Goal: Task Accomplishment & Management: Complete application form

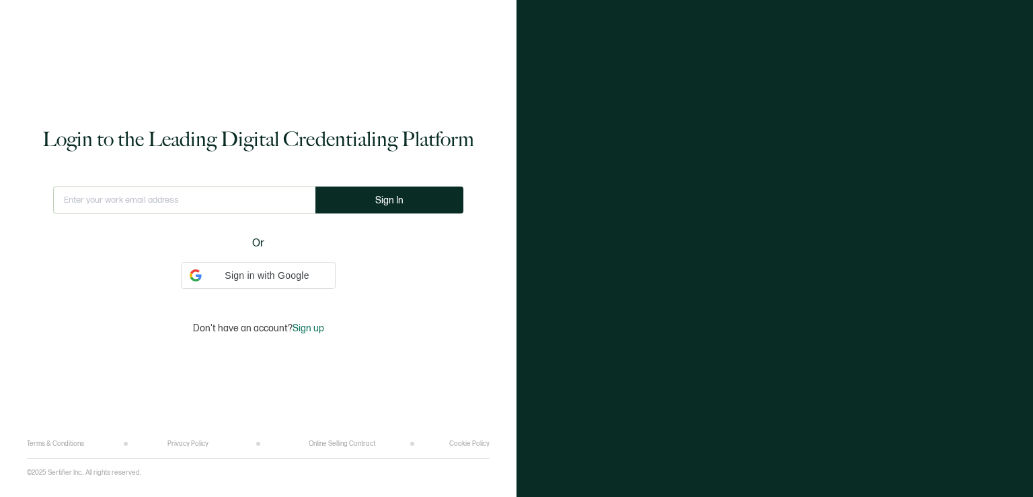
type input "[EMAIL_ADDRESS][DOMAIN_NAME]"
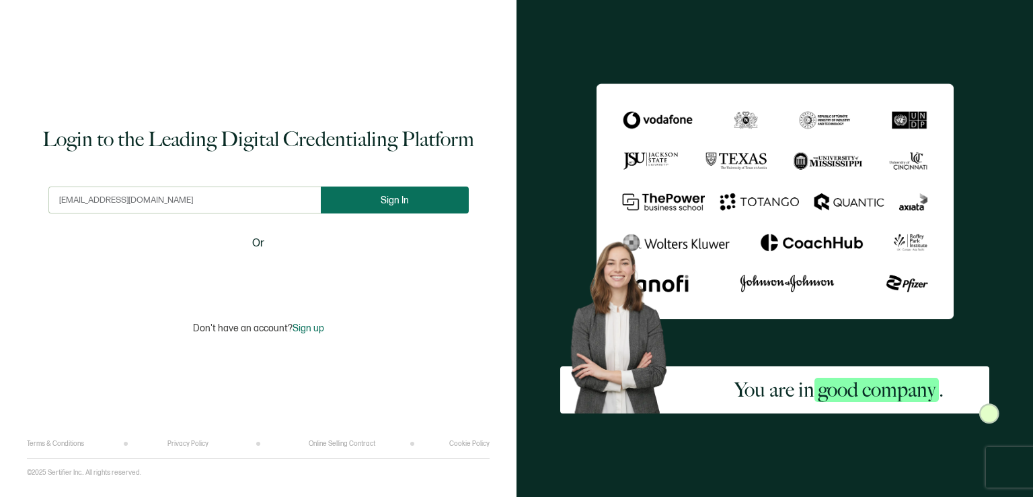
click at [390, 195] on span "Sign In" at bounding box center [395, 200] width 28 height 10
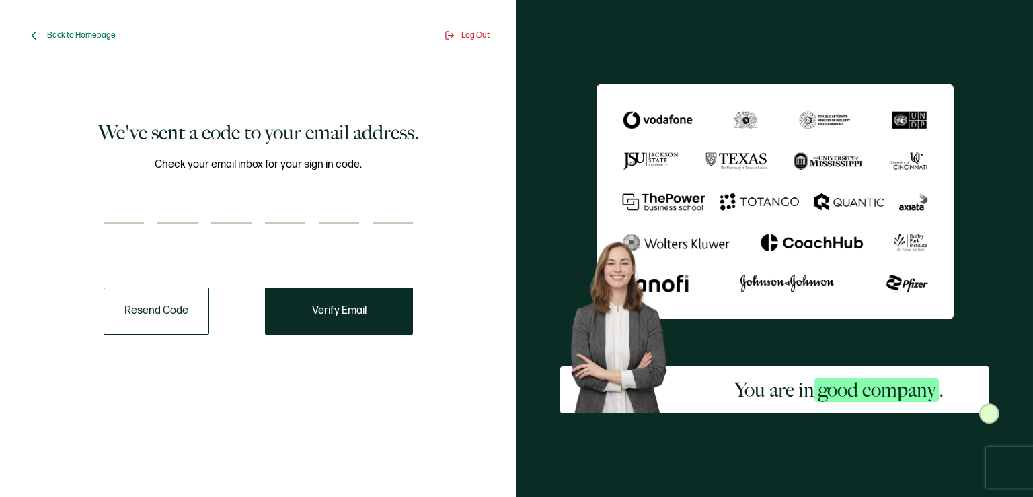
paste input "3"
type input "3"
type input "6"
type input "5"
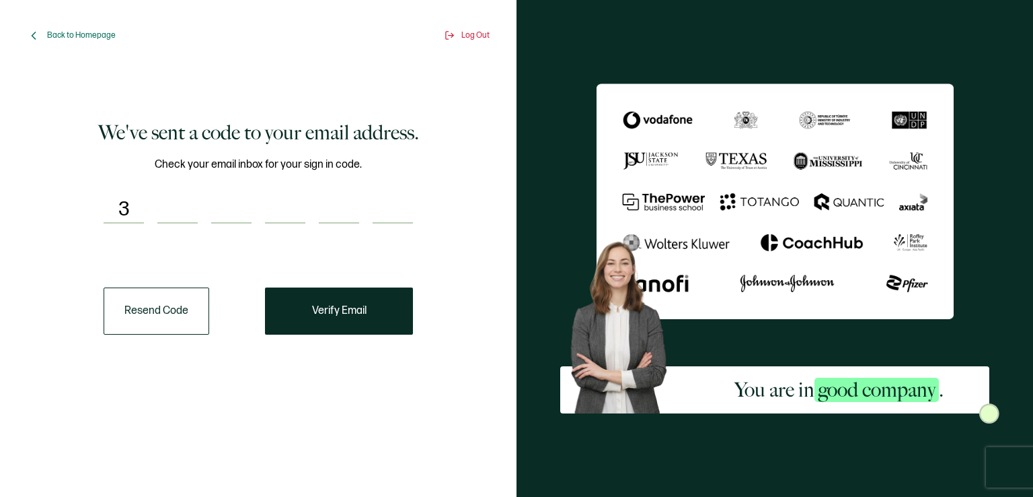
type input "7"
type input "4"
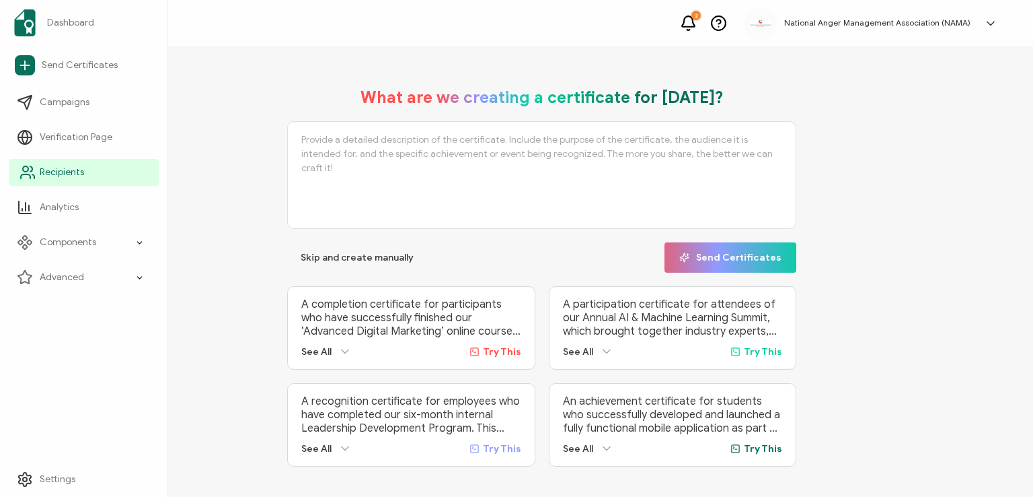
click at [60, 174] on span "Recipients" at bounding box center [62, 172] width 44 height 13
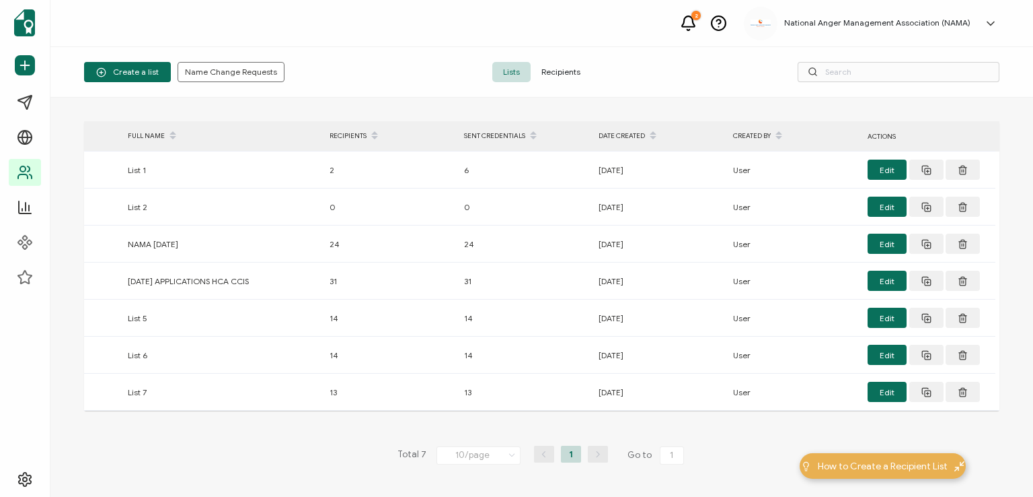
click at [554, 72] on span "Recipients" at bounding box center [561, 72] width 61 height 20
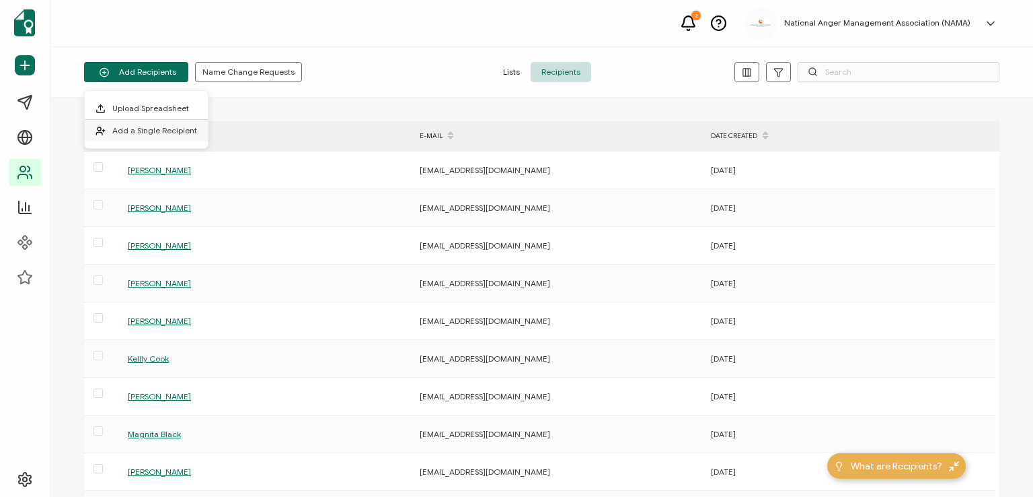
click at [152, 130] on span "Add a Single Recipient" at bounding box center [154, 130] width 85 height 10
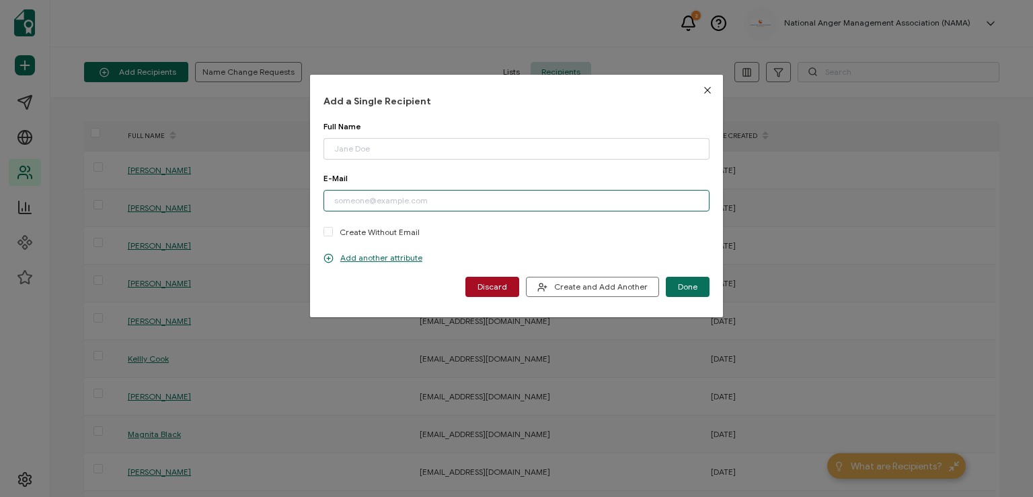
paste input "[PERSON_NAME][EMAIL_ADDRESS][DOMAIN_NAME]"
type input "[PERSON_NAME][EMAIL_ADDRESS][DOMAIN_NAME]"
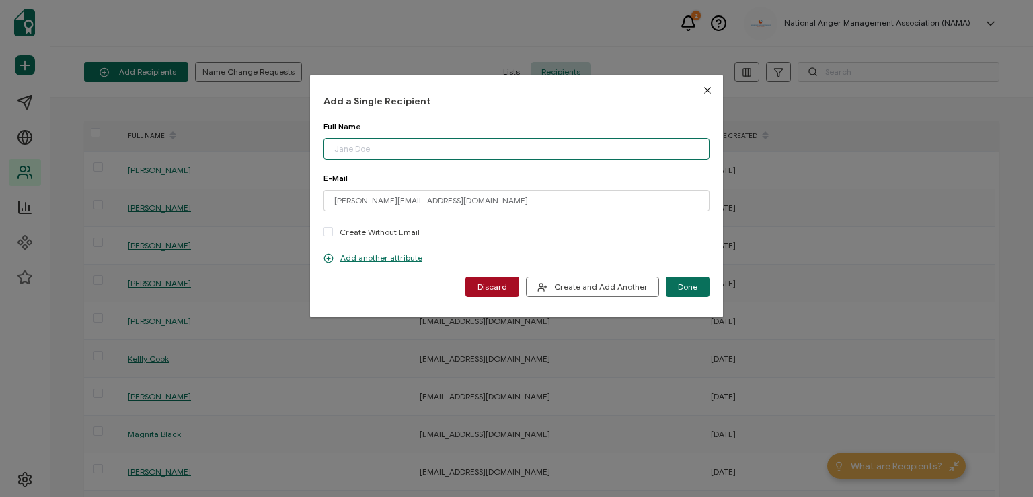
click at [432, 148] on input "dialog" at bounding box center [517, 149] width 386 height 22
click at [350, 149] on input "[PERSON_NAME]" at bounding box center [517, 149] width 386 height 22
type input "[PERSON_NAME]"
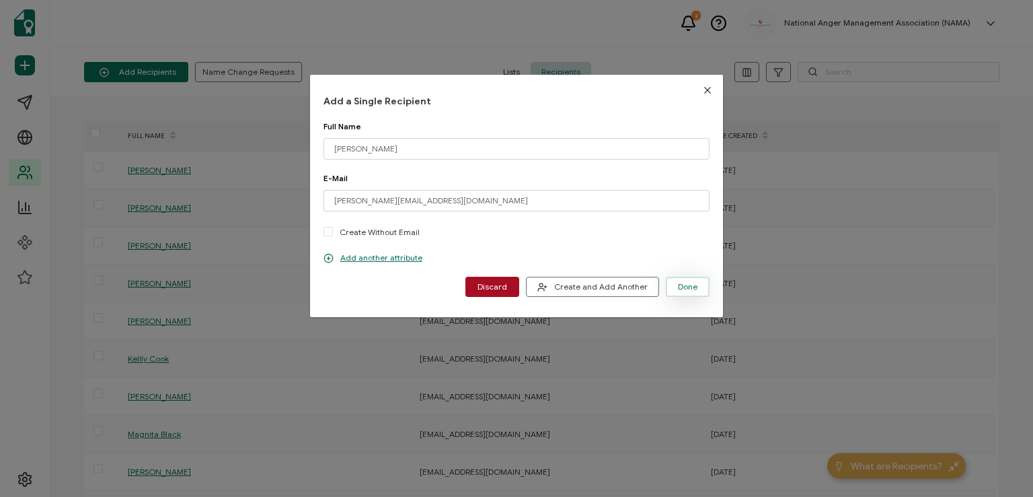
click at [685, 285] on span "Done" at bounding box center [688, 287] width 20 height 8
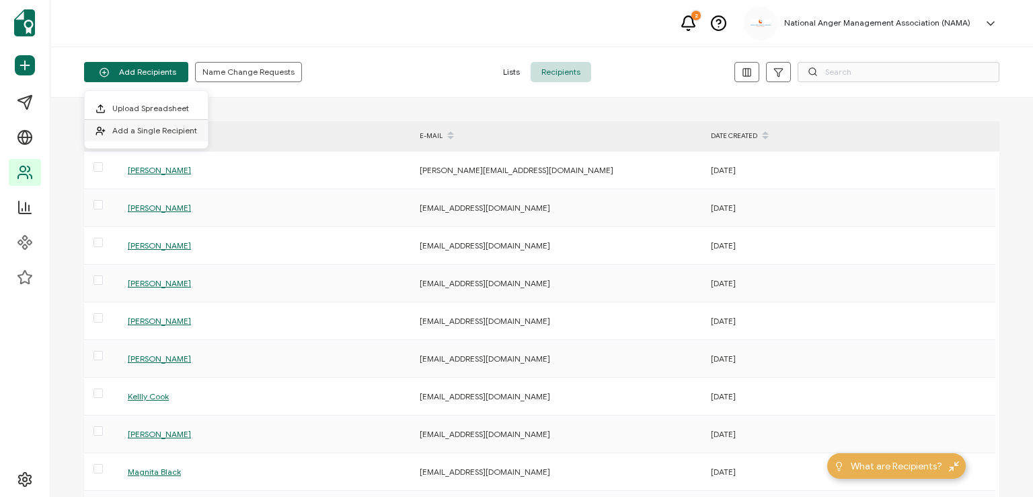
click at [148, 133] on span "Add a Single Recipient" at bounding box center [154, 130] width 85 height 10
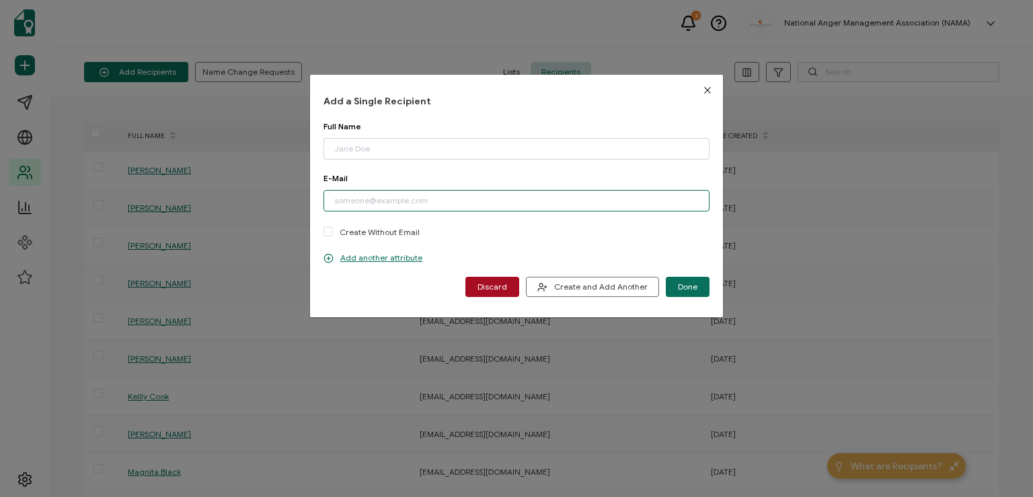
paste input "[EMAIL_ADDRESS][DOMAIN_NAME]"
type input "[EMAIL_ADDRESS][DOMAIN_NAME]"
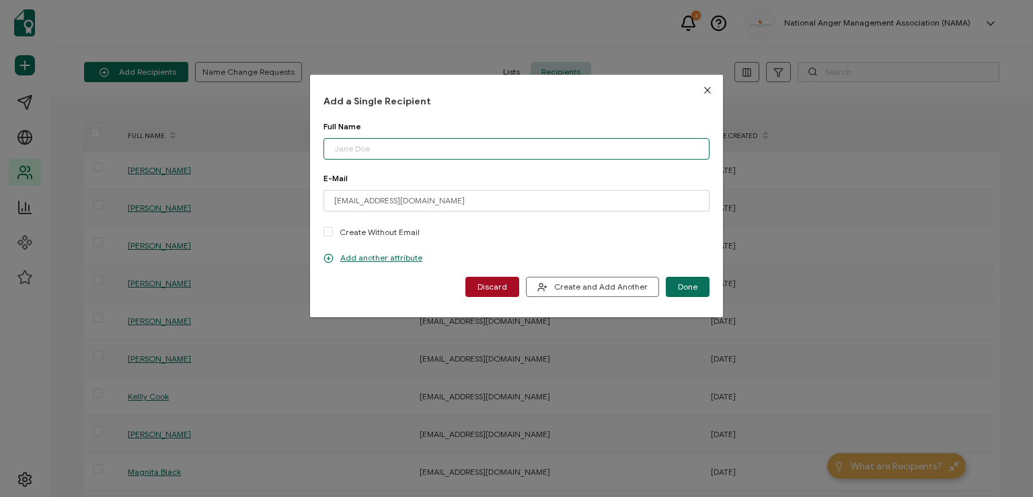
click at [408, 141] on input "dialog" at bounding box center [517, 149] width 386 height 22
type input "[PERSON_NAME]"
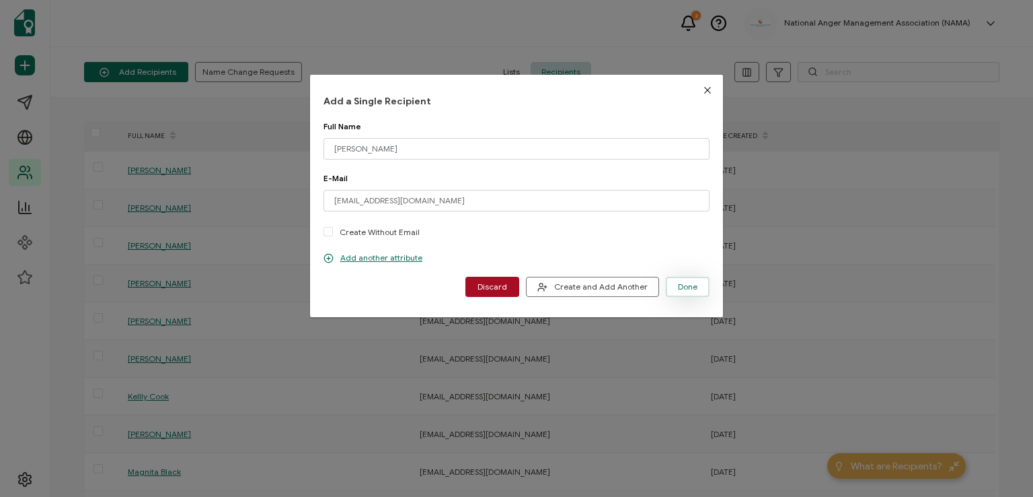
click at [694, 279] on button "Done" at bounding box center [688, 287] width 44 height 20
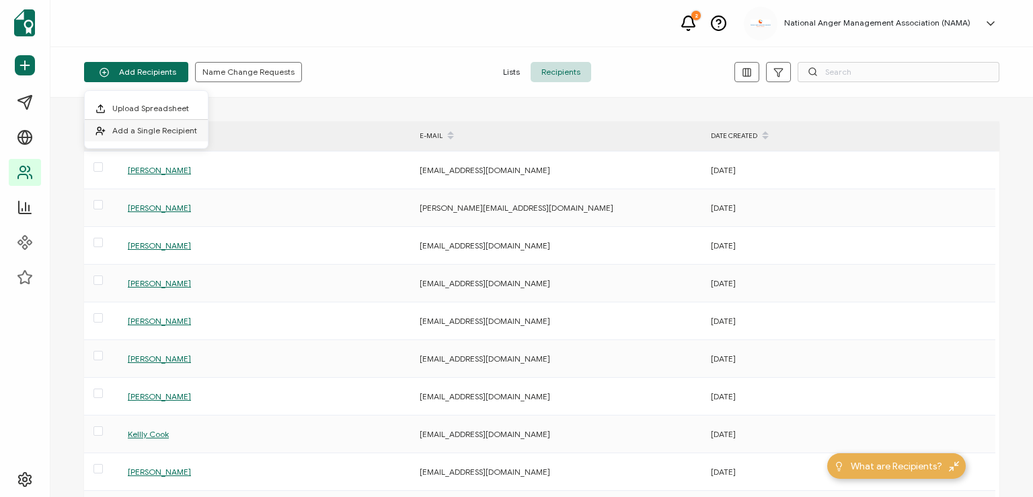
click at [147, 123] on li "Add a Single Recipient" at bounding box center [146, 131] width 123 height 22
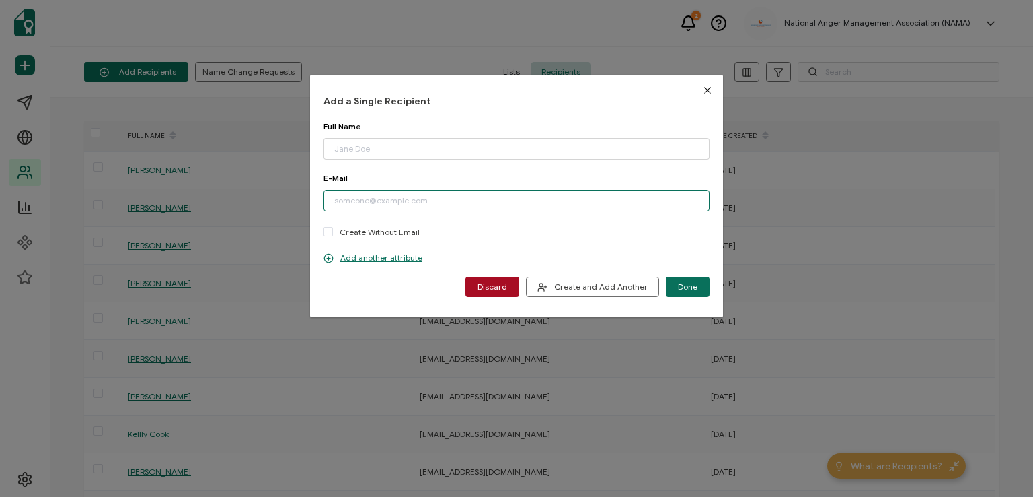
paste input "[EMAIL_ADDRESS][DOMAIN_NAME]"
type input "[EMAIL_ADDRESS][DOMAIN_NAME]"
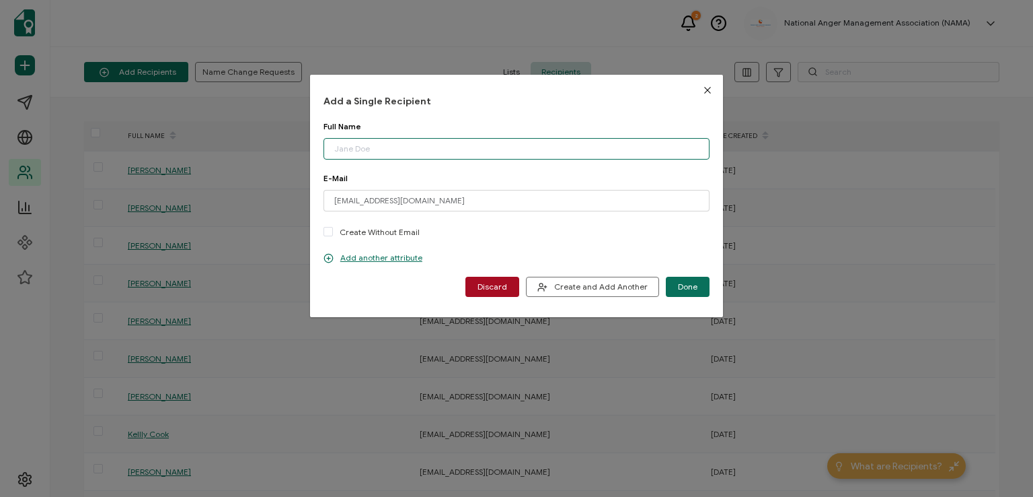
paste input "[PERSON_NAME]"
type input "[PERSON_NAME]"
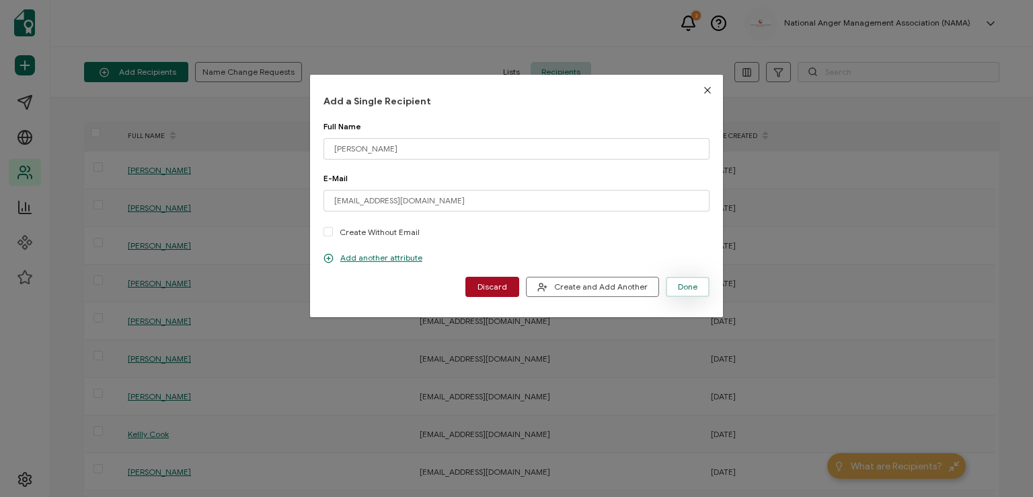
click at [681, 283] on span "Done" at bounding box center [688, 287] width 20 height 8
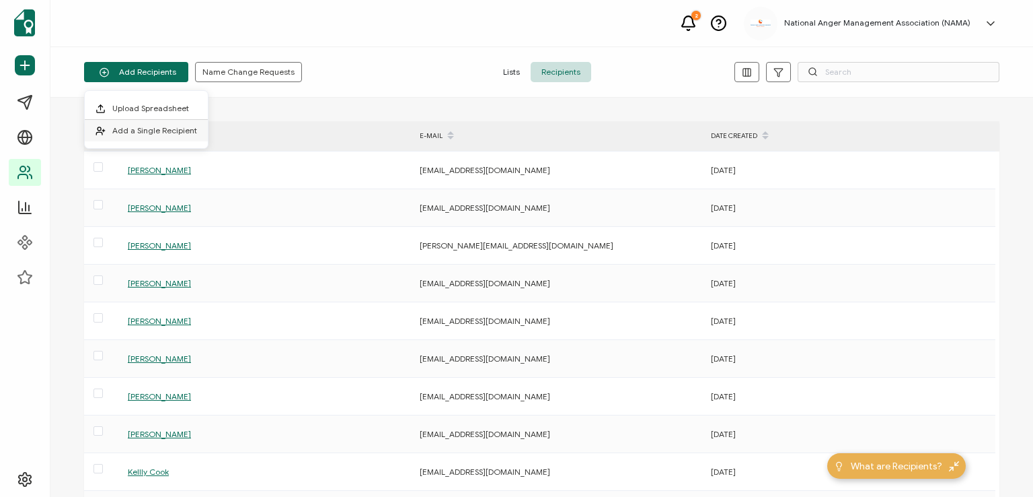
click at [161, 129] on span "Add a Single Recipient" at bounding box center [154, 130] width 85 height 10
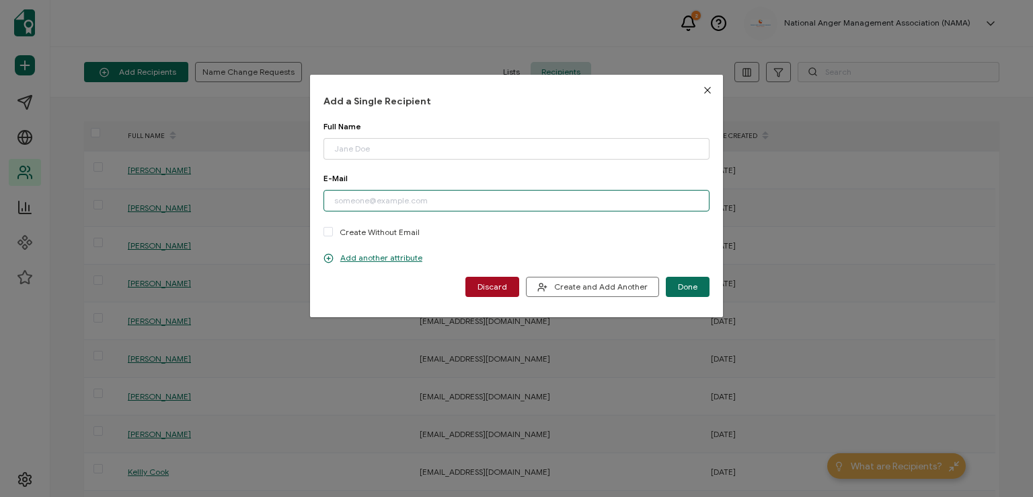
paste input "[EMAIL_ADDRESS][DOMAIN_NAME]"
type input "[EMAIL_ADDRESS][DOMAIN_NAME]"
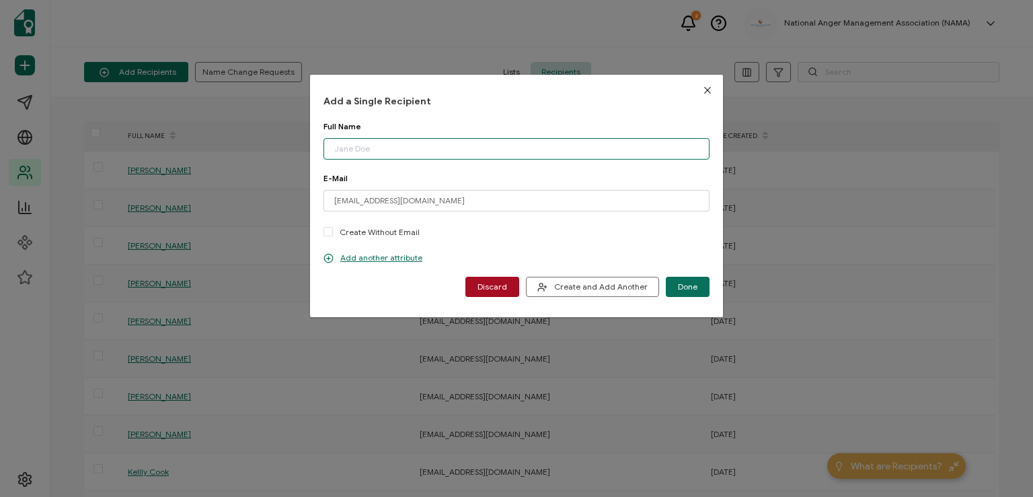
click at [418, 149] on input "dialog" at bounding box center [517, 149] width 386 height 22
type input "[PERSON_NAME]"
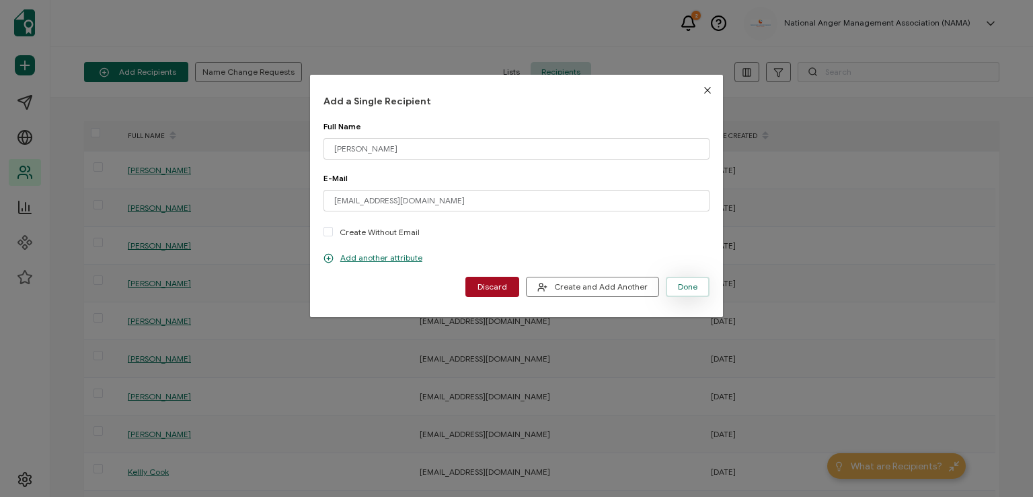
click at [676, 279] on button "Done" at bounding box center [688, 287] width 44 height 20
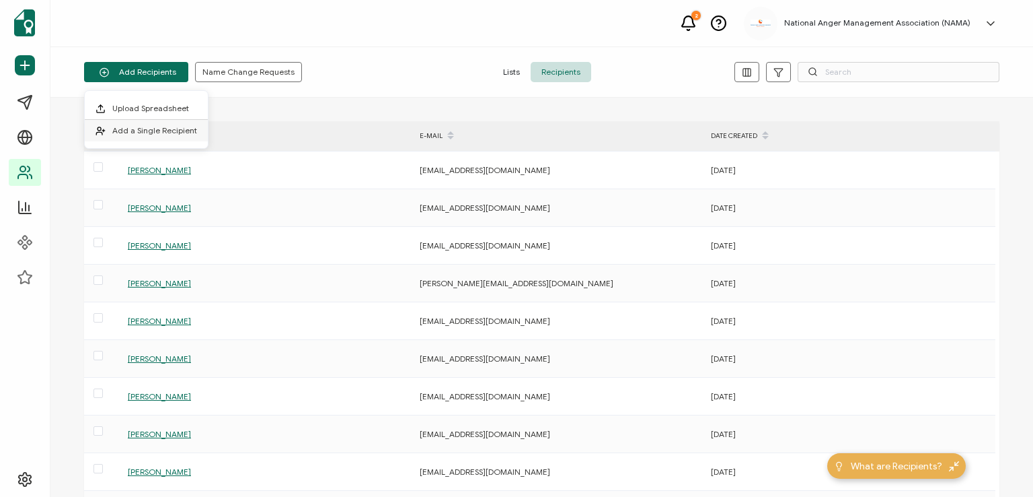
click at [150, 129] on span "Add a Single Recipient" at bounding box center [154, 130] width 85 height 10
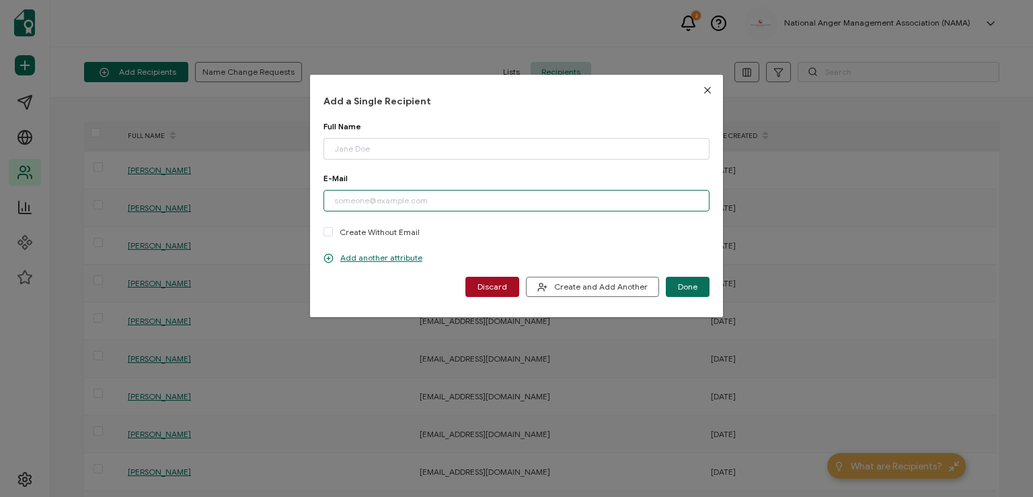
paste input "[EMAIL_ADDRESS][DOMAIN_NAME]"
type input "[EMAIL_ADDRESS][DOMAIN_NAME]"
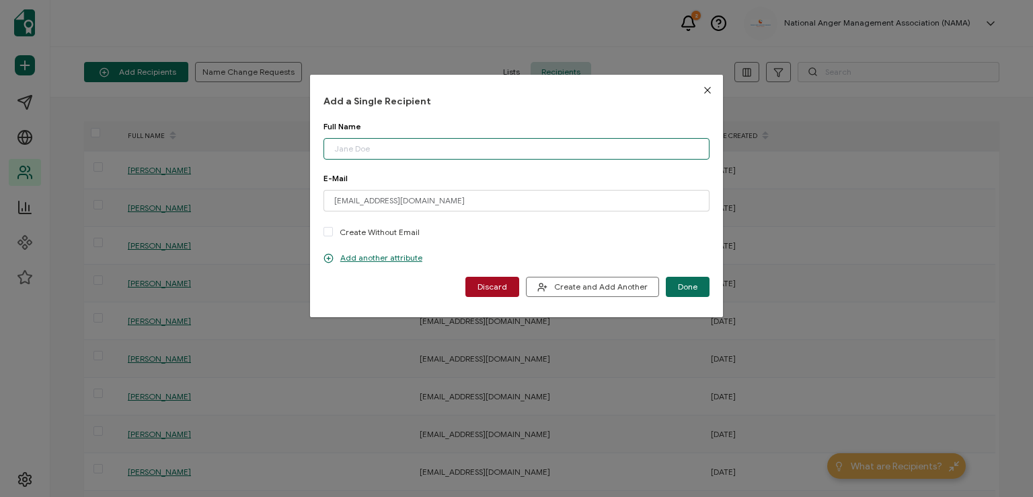
click at [392, 141] on input "dialog" at bounding box center [517, 149] width 386 height 22
type input "[PERSON_NAME]"
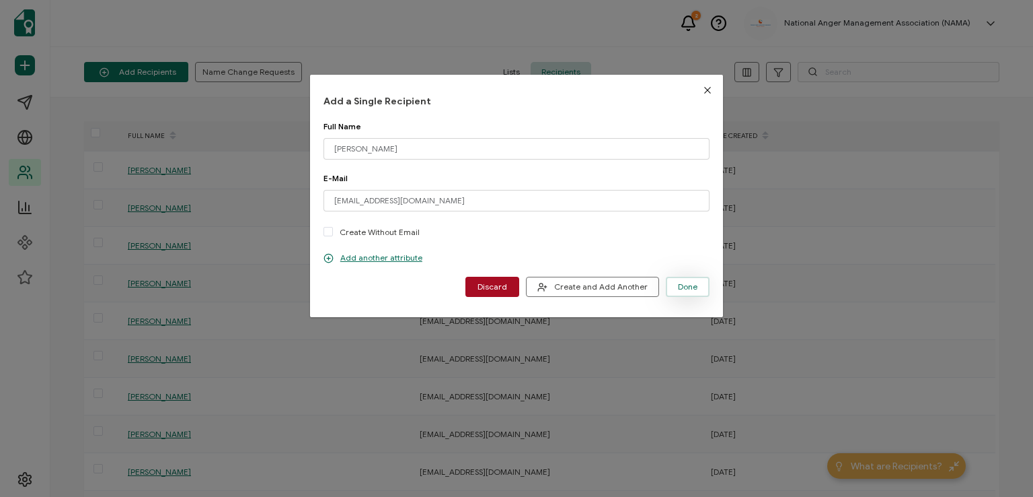
click at [690, 283] on span "Done" at bounding box center [688, 287] width 20 height 8
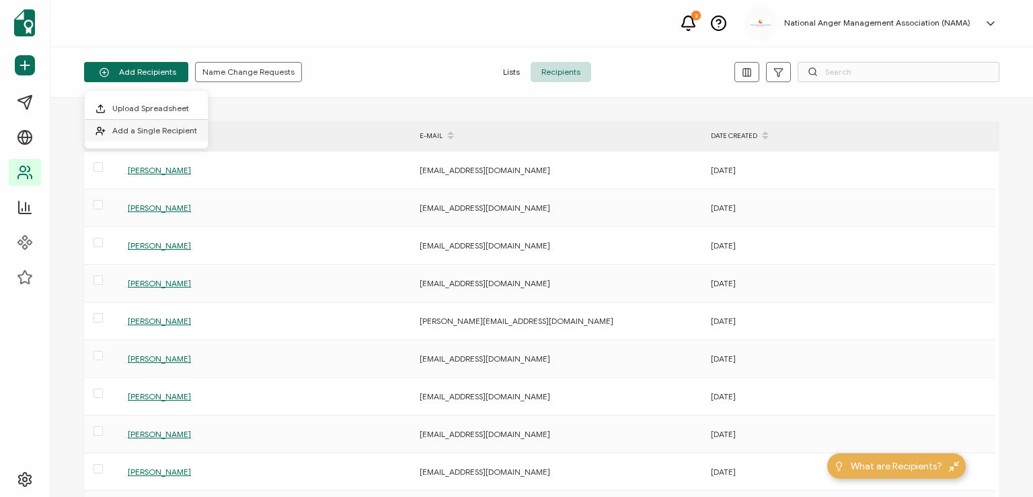
click at [178, 132] on span "Add a Single Recipient" at bounding box center [154, 130] width 85 height 10
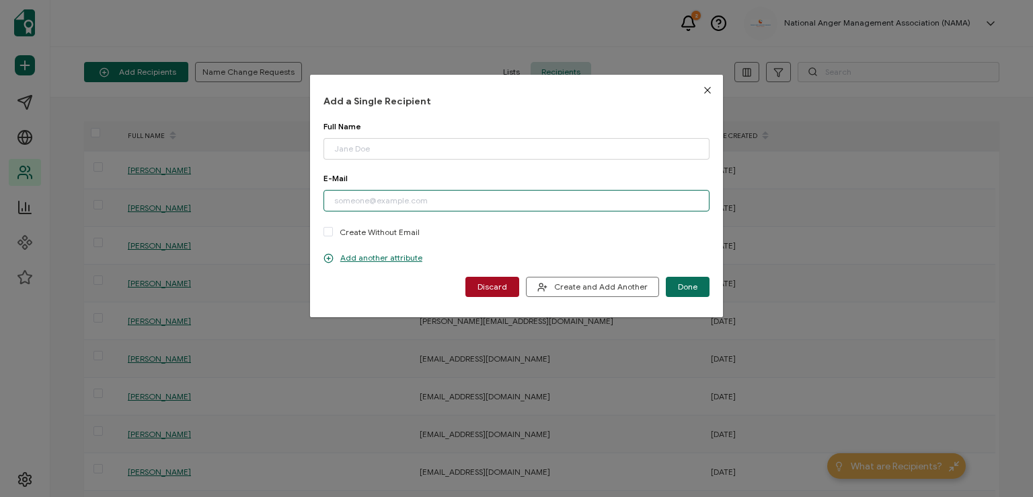
paste input "[EMAIL_ADDRESS][DOMAIN_NAME]"
type input "[EMAIL_ADDRESS][DOMAIN_NAME]"
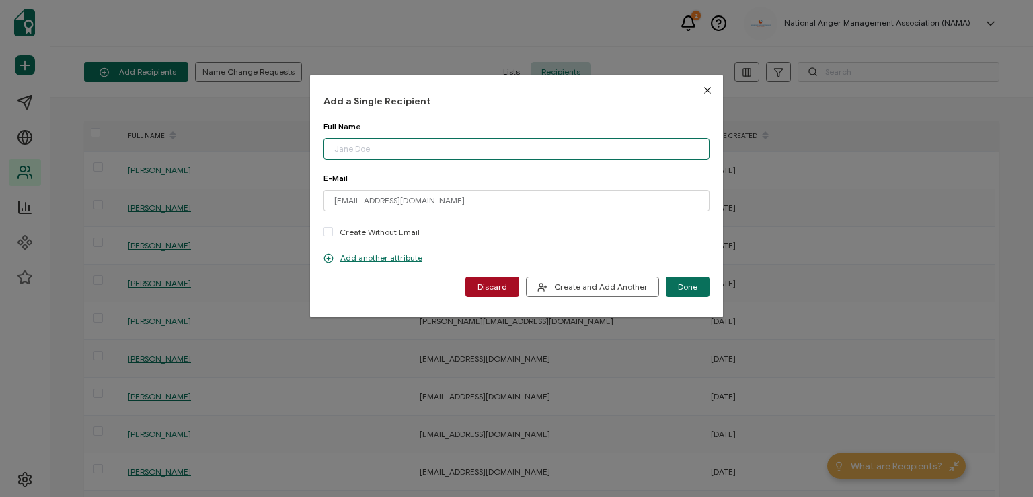
click at [394, 144] on input "dialog" at bounding box center [517, 149] width 386 height 22
type input "[PERSON_NAME]"
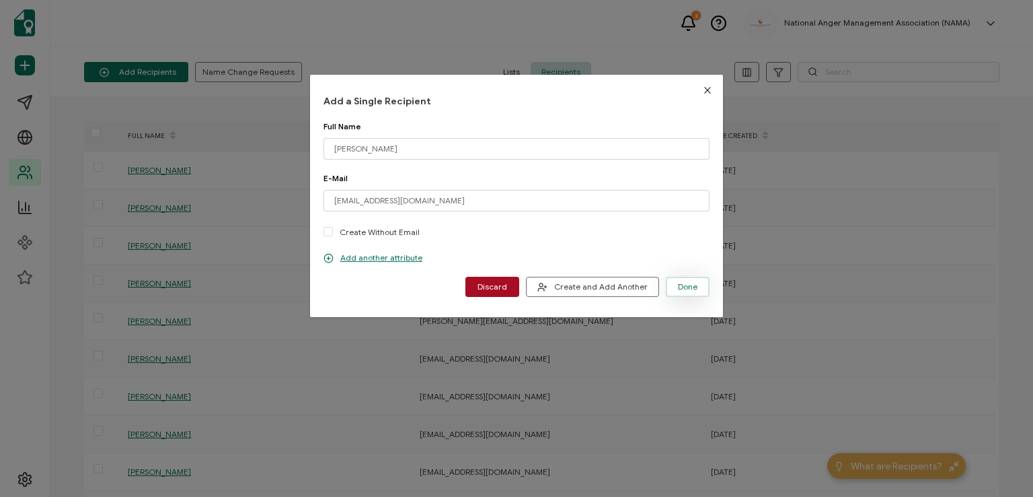
click at [679, 280] on button "Done" at bounding box center [688, 287] width 44 height 20
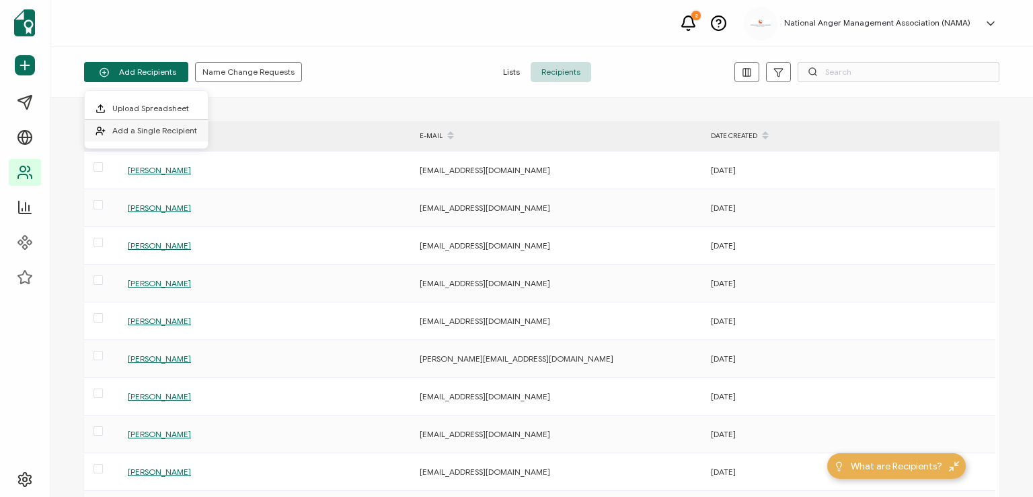
click at [156, 129] on span "Add a Single Recipient" at bounding box center [154, 130] width 85 height 10
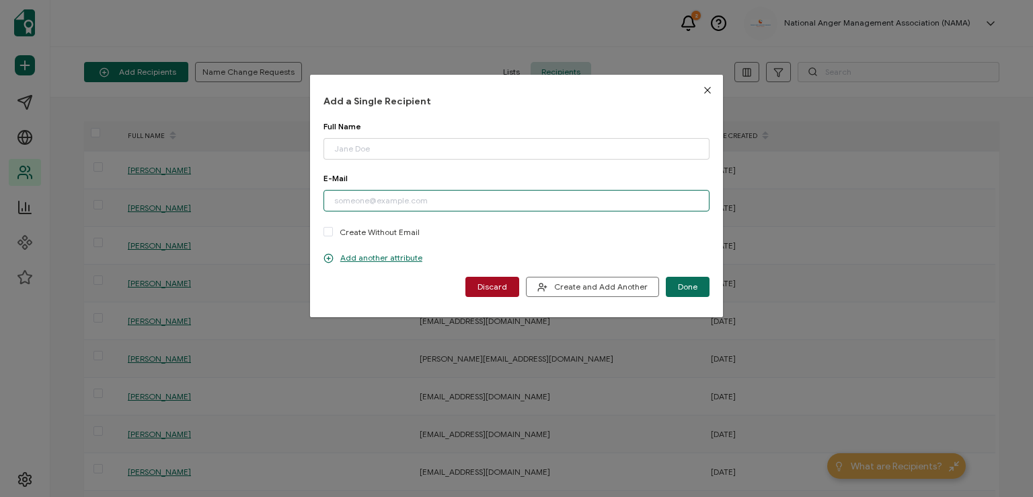
paste input "[EMAIL_ADDRESS][DOMAIN_NAME]"
type input "[EMAIL_ADDRESS][DOMAIN_NAME]"
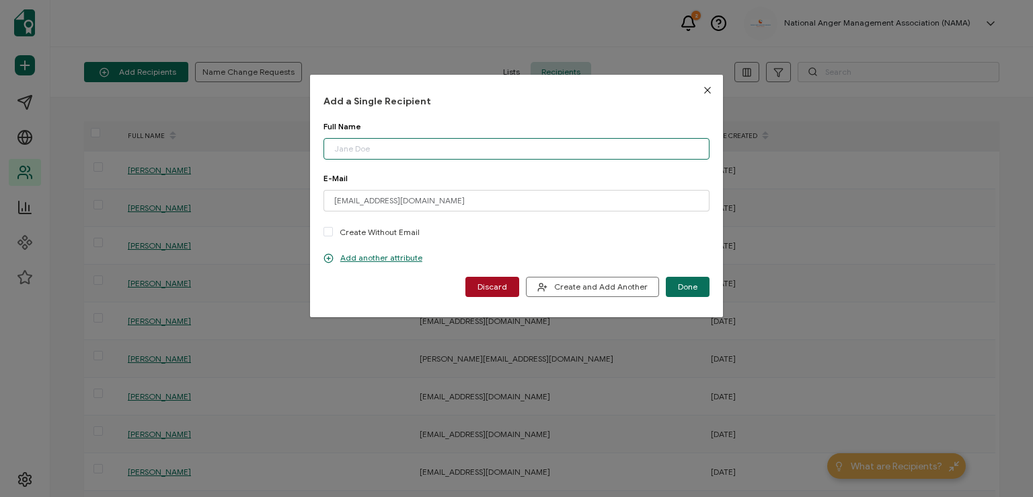
click at [393, 141] on input "dialog" at bounding box center [517, 149] width 386 height 22
type input "[PERSON_NAME]"
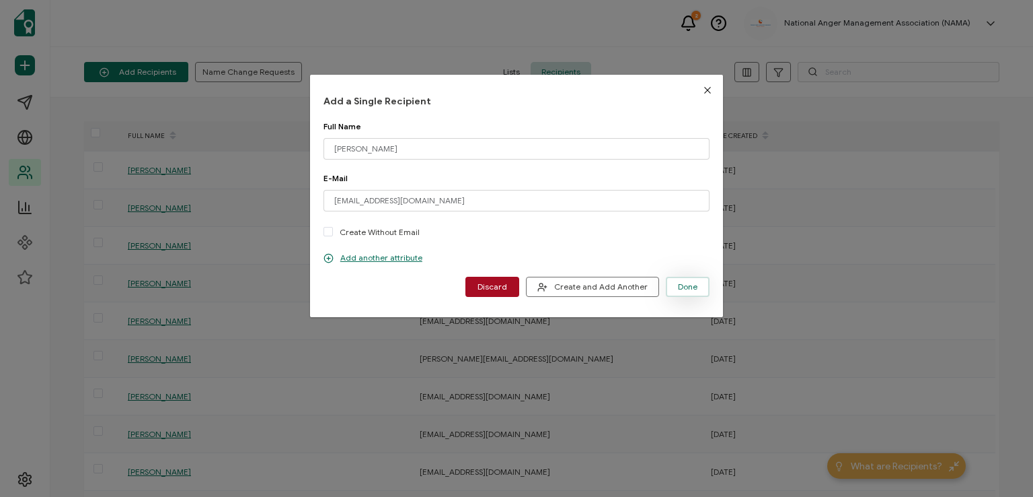
click at [678, 283] on span "Done" at bounding box center [688, 287] width 20 height 8
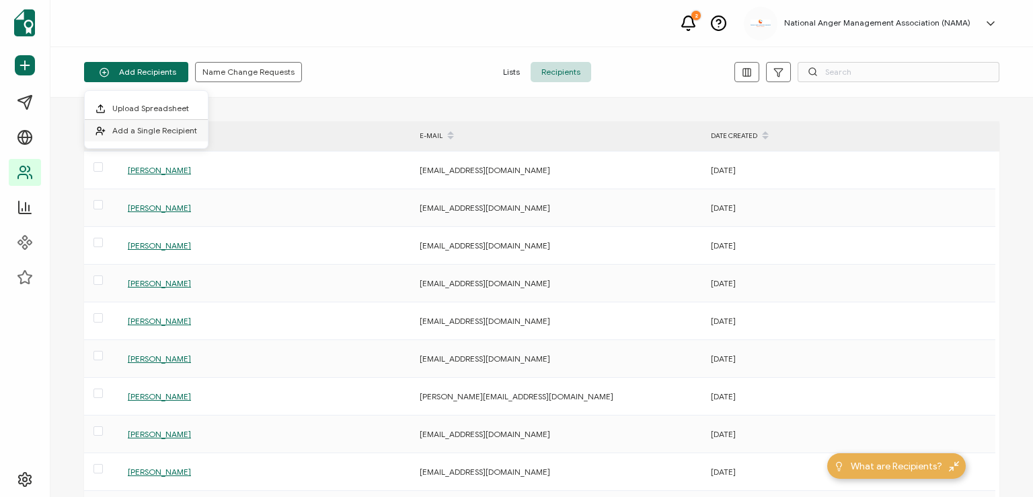
click at [160, 126] on span "Add a Single Recipient" at bounding box center [154, 130] width 85 height 10
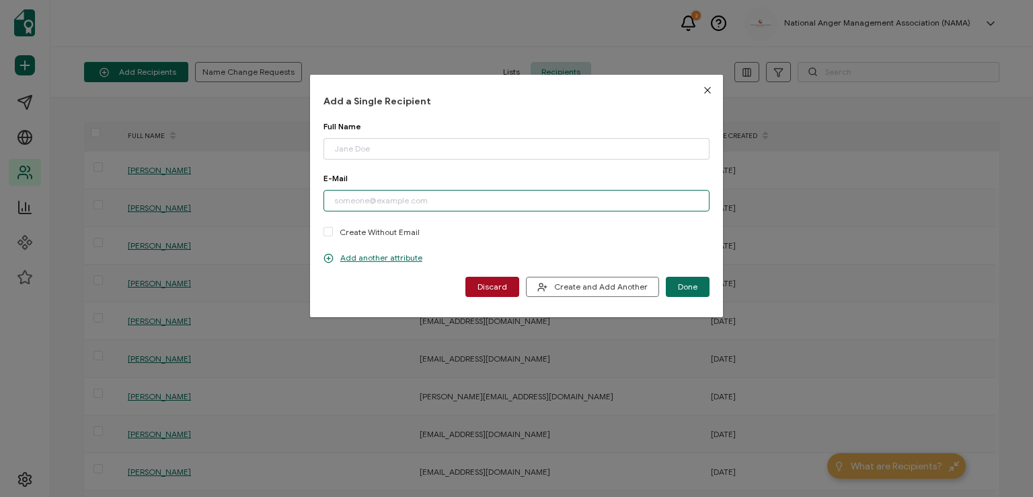
paste input "[PERSON_NAME][EMAIL_ADDRESS][DOMAIN_NAME]"
type input "[PERSON_NAME][EMAIL_ADDRESS][DOMAIN_NAME]"
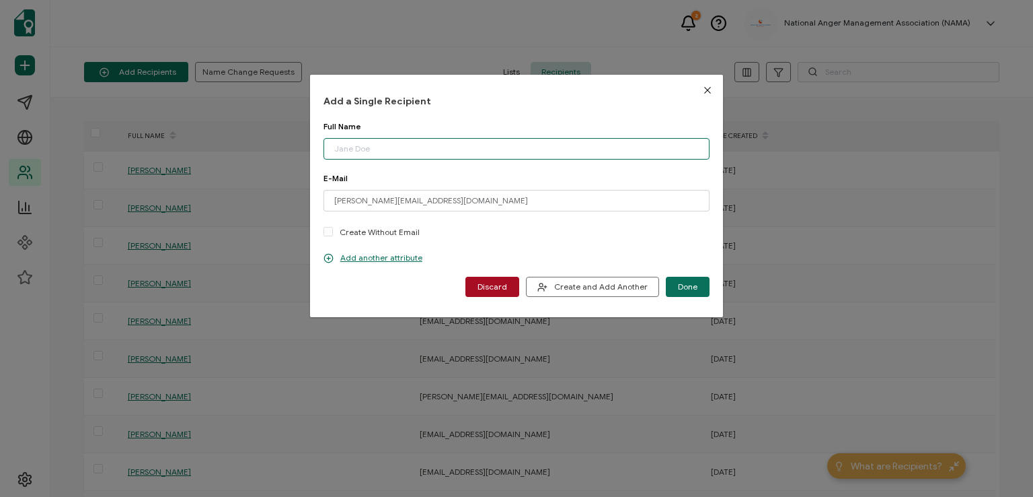
click at [400, 145] on input "dialog" at bounding box center [517, 149] width 386 height 22
type input "[PERSON_NAME]"
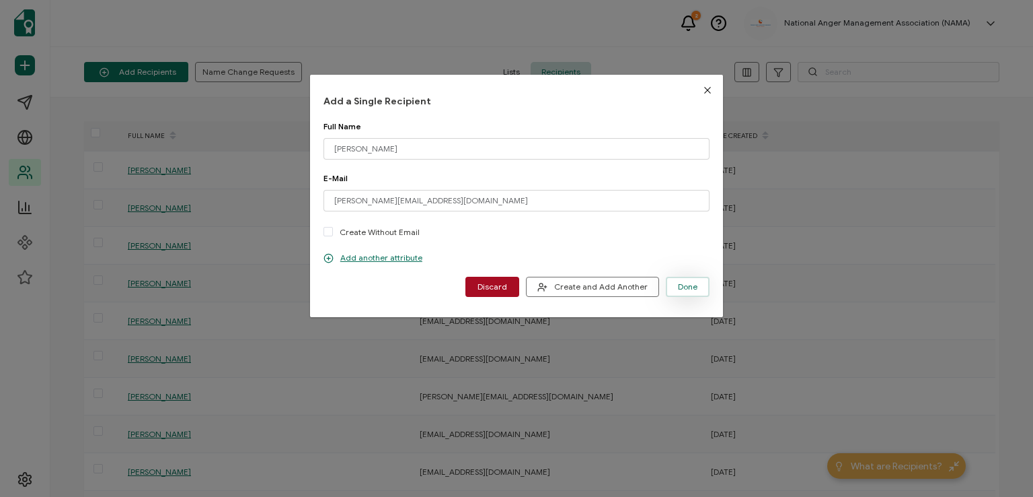
click at [681, 291] on button "Done" at bounding box center [688, 287] width 44 height 20
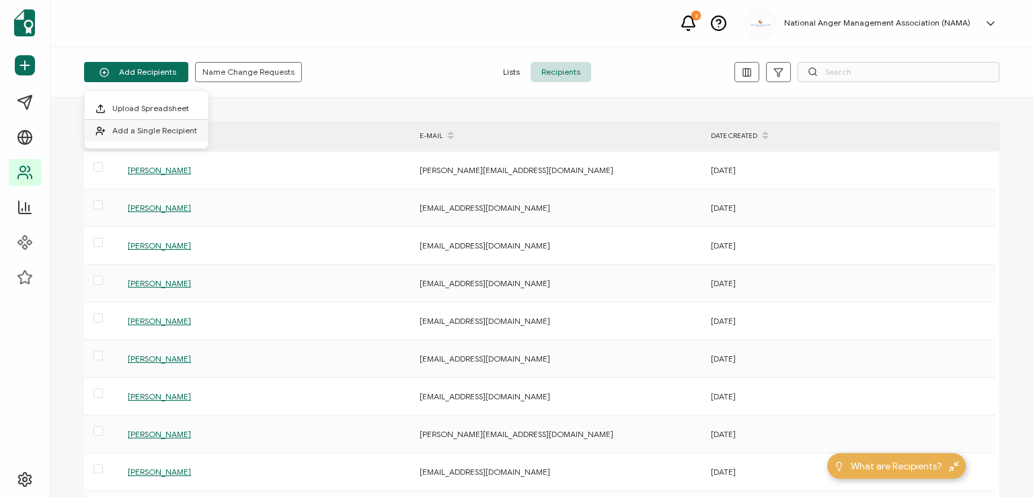
click at [137, 127] on span "Add a Single Recipient" at bounding box center [154, 130] width 85 height 10
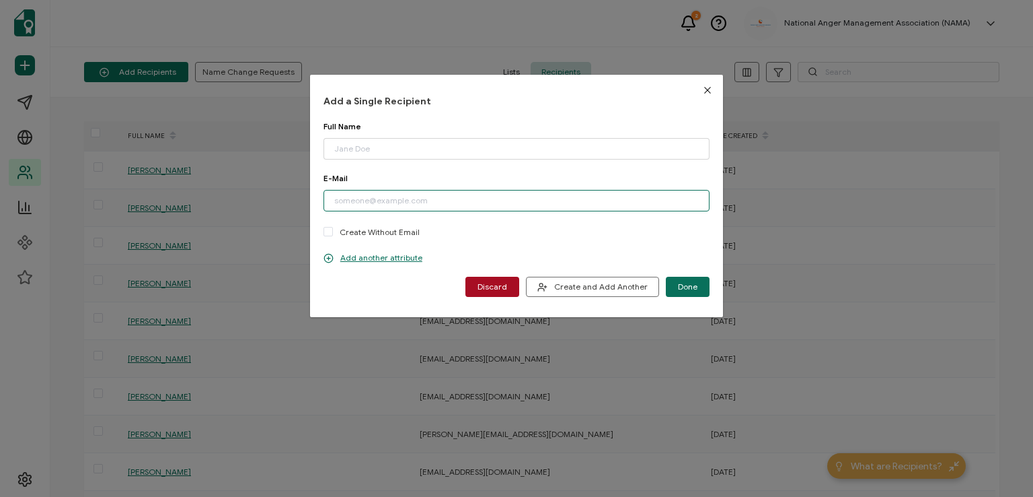
paste input "[EMAIL_ADDRESS][DOMAIN_NAME]"
type input "[EMAIL_ADDRESS][DOMAIN_NAME]"
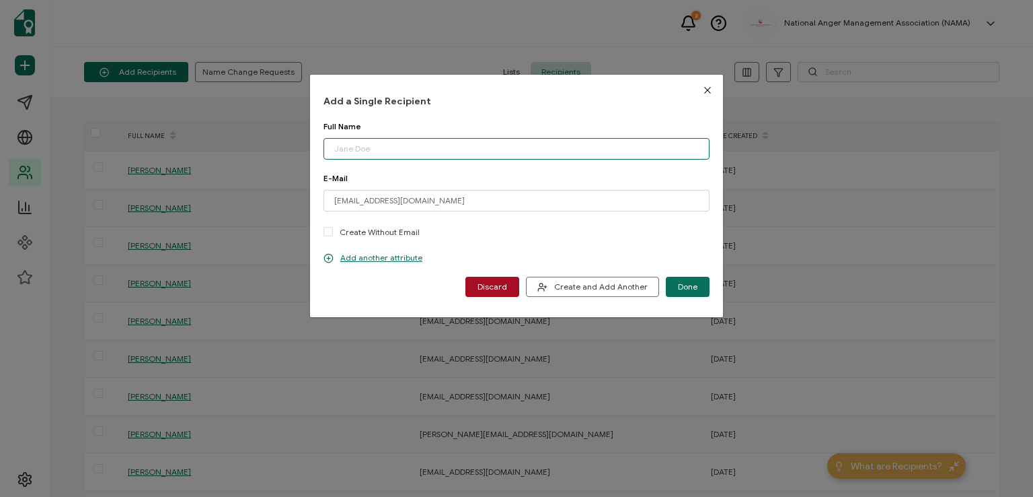
click at [406, 150] on input "dialog" at bounding box center [517, 149] width 386 height 22
type input "[PERSON_NAME]"
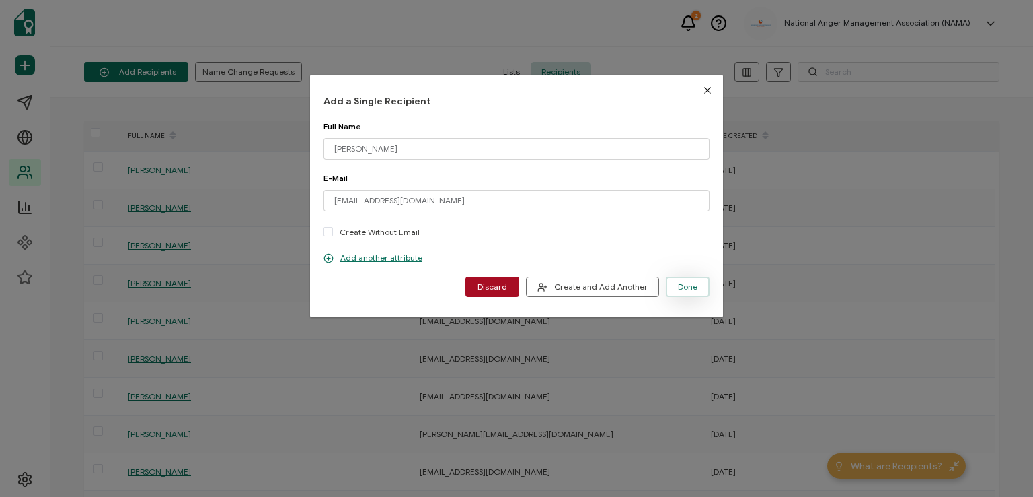
click at [679, 286] on span "Done" at bounding box center [688, 287] width 20 height 8
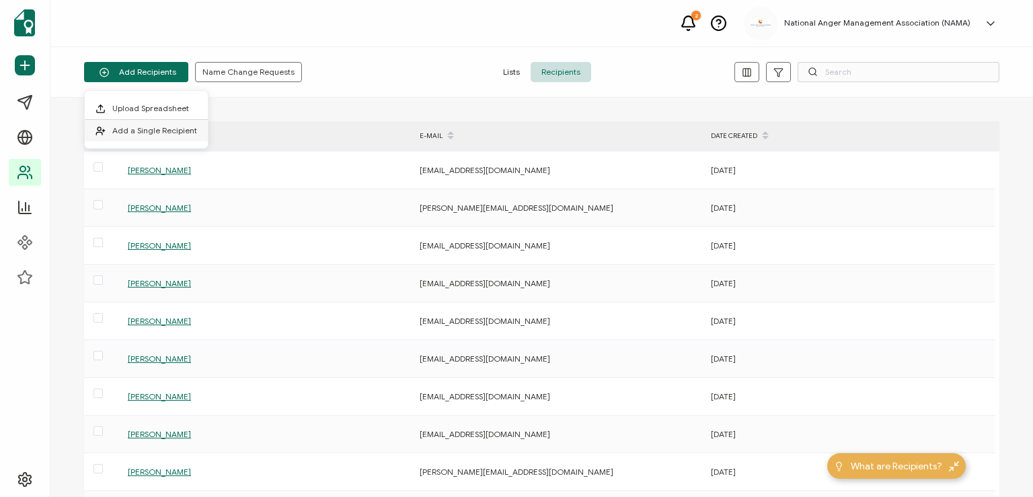
click at [151, 132] on span "Add a Single Recipient" at bounding box center [154, 130] width 85 height 10
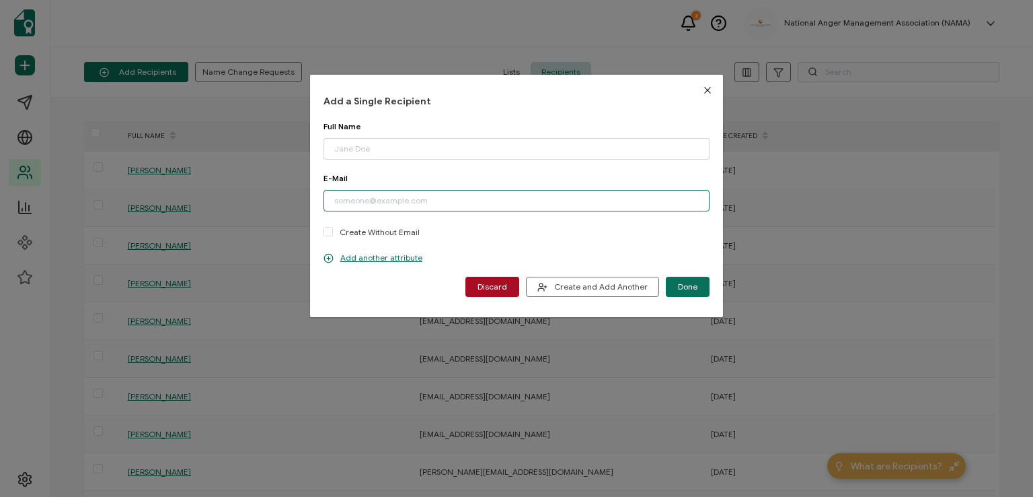
paste input "[EMAIL_ADDRESS][DOMAIN_NAME]"
type input "[EMAIL_ADDRESS][DOMAIN_NAME]"
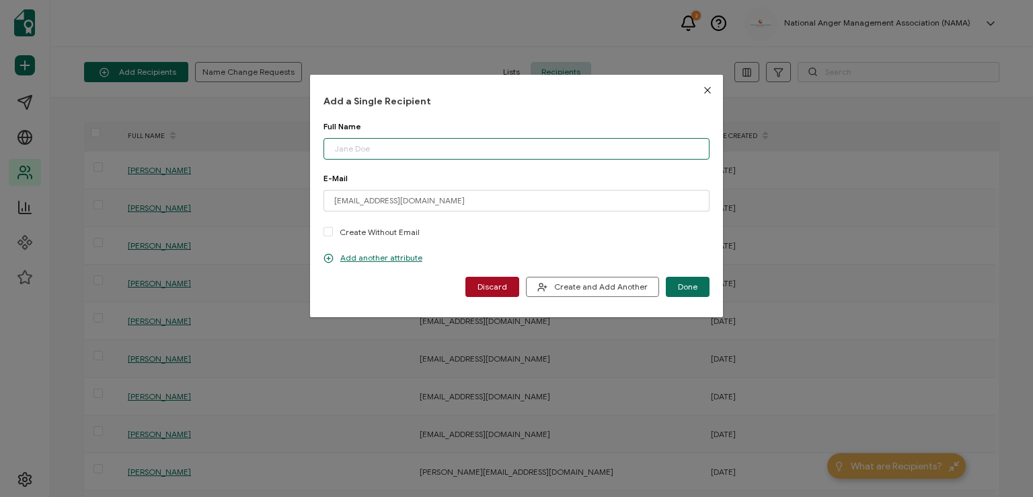
click at [384, 148] on input "dialog" at bounding box center [517, 149] width 386 height 22
type input "[PERSON_NAME]"
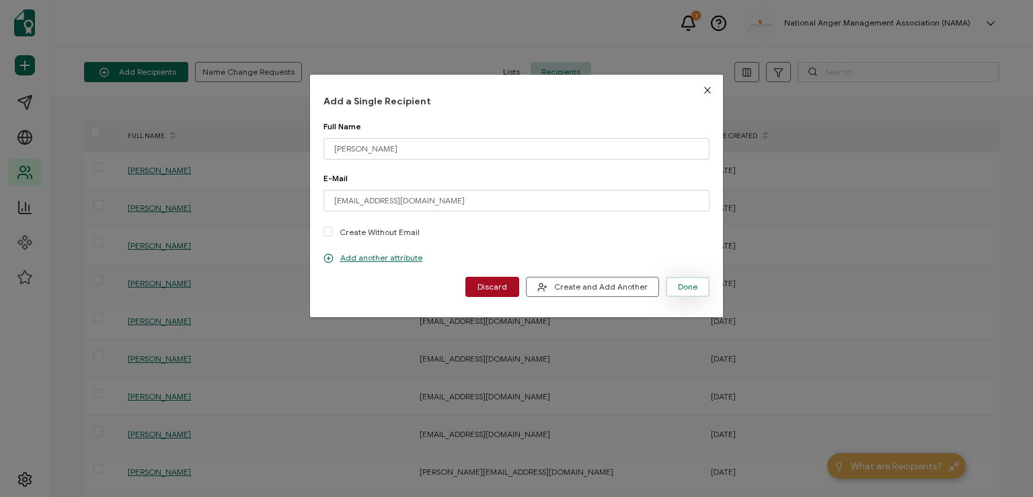
click at [679, 283] on span "Done" at bounding box center [688, 287] width 20 height 8
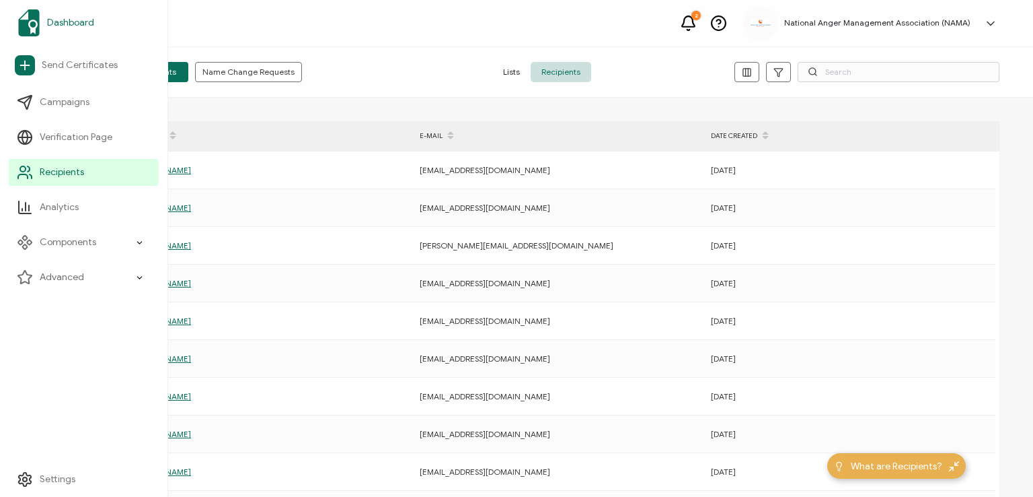
click at [70, 22] on span "Dashboard" at bounding box center [70, 22] width 47 height 13
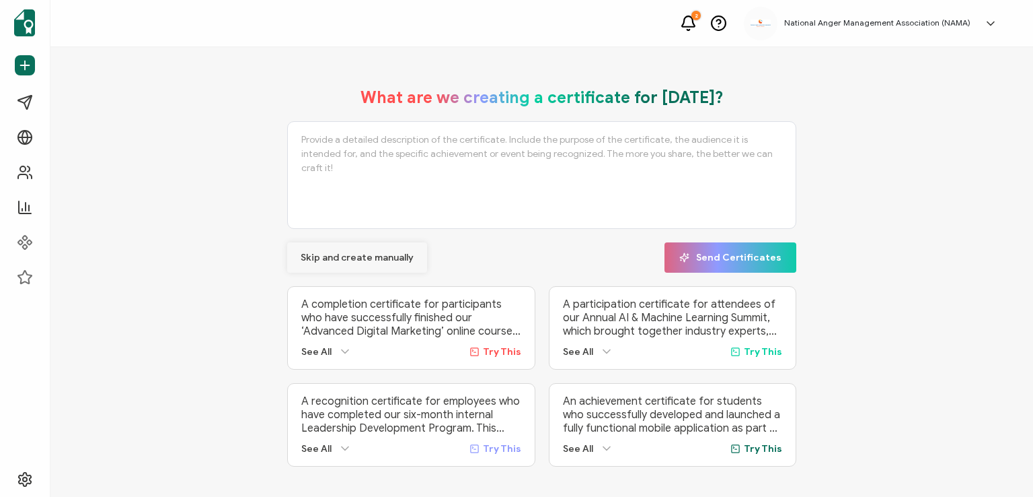
click at [348, 259] on span "Skip and create manually" at bounding box center [357, 257] width 113 height 9
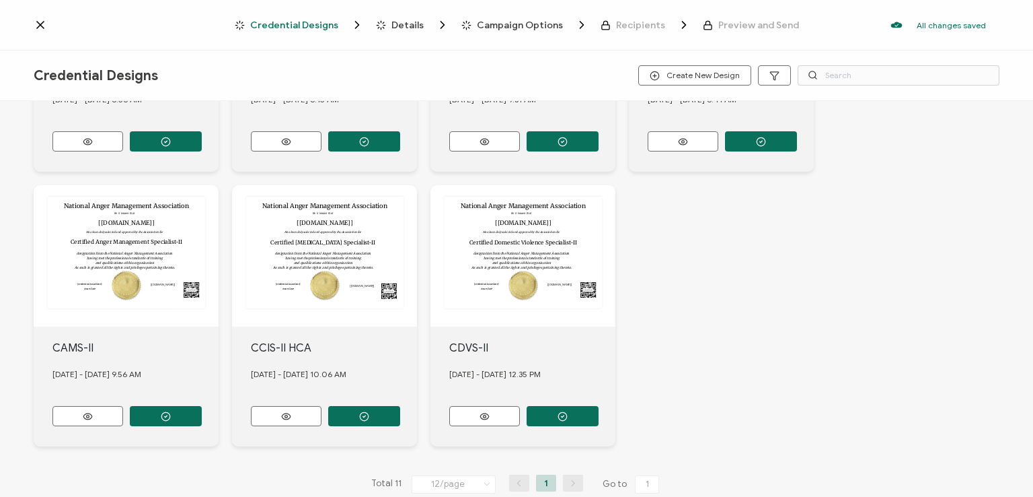
scroll to position [513, 0]
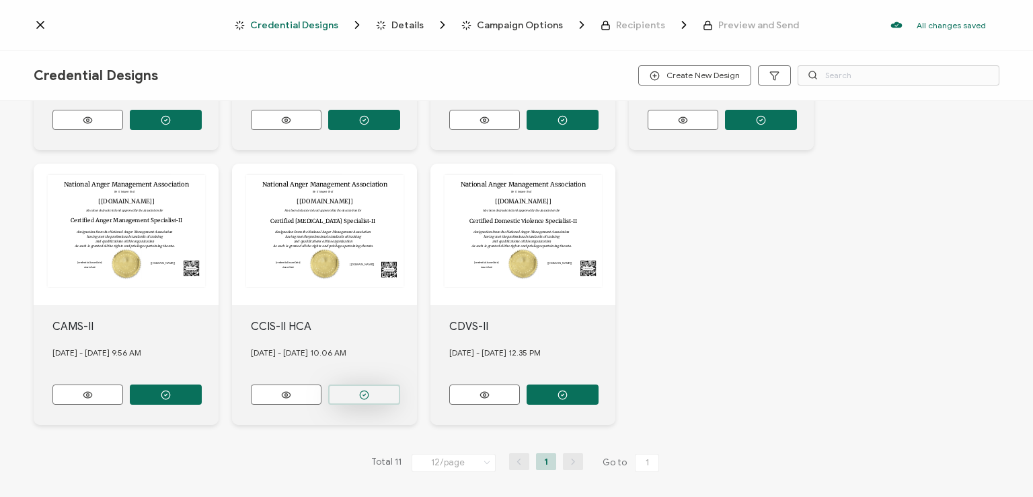
click at [359, 390] on icon "button" at bounding box center [364, 395] width 10 height 10
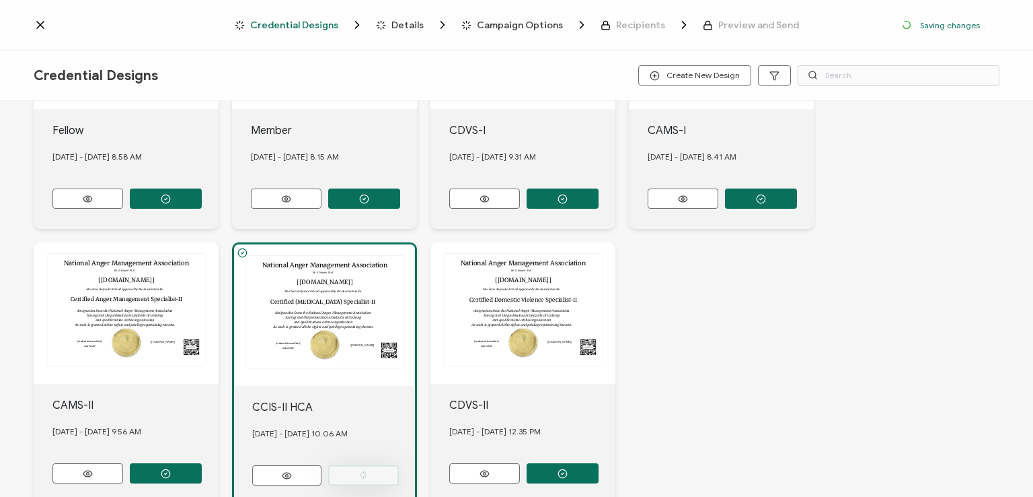
scroll to position [592, 0]
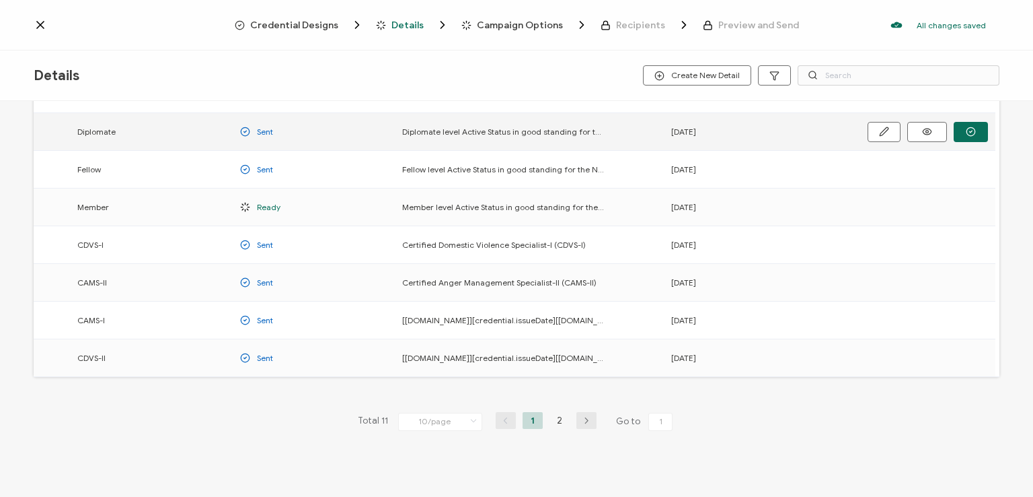
scroll to position [177, 0]
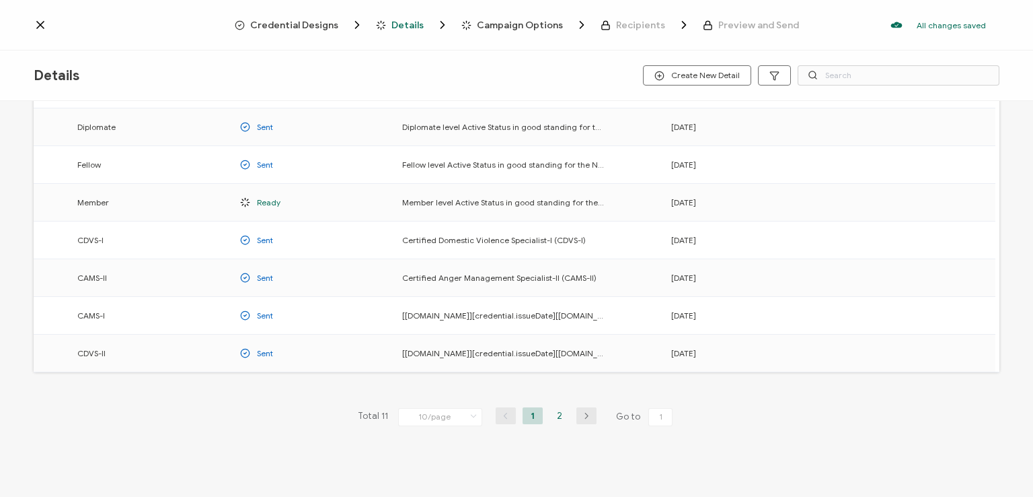
click at [557, 410] on li "2" at bounding box center [560, 415] width 20 height 17
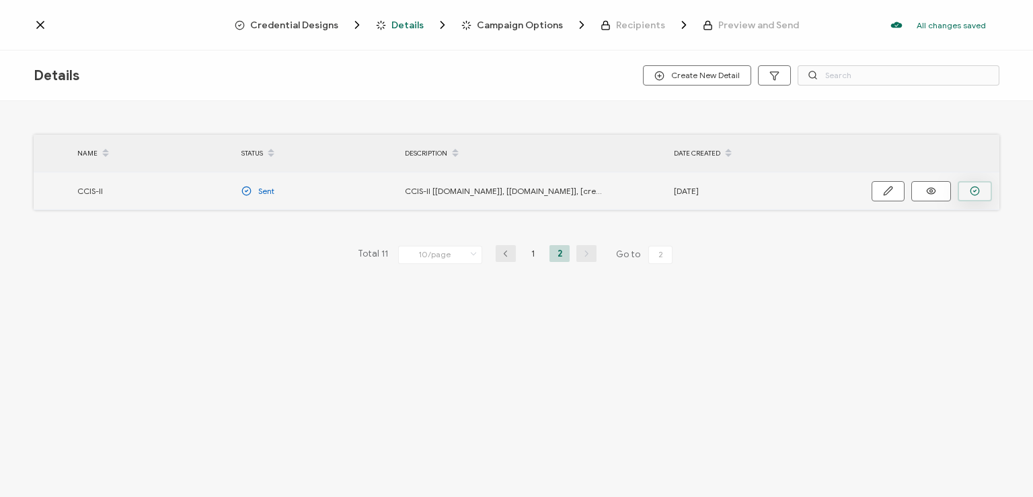
click at [971, 187] on icon "button" at bounding box center [975, 191] width 10 height 10
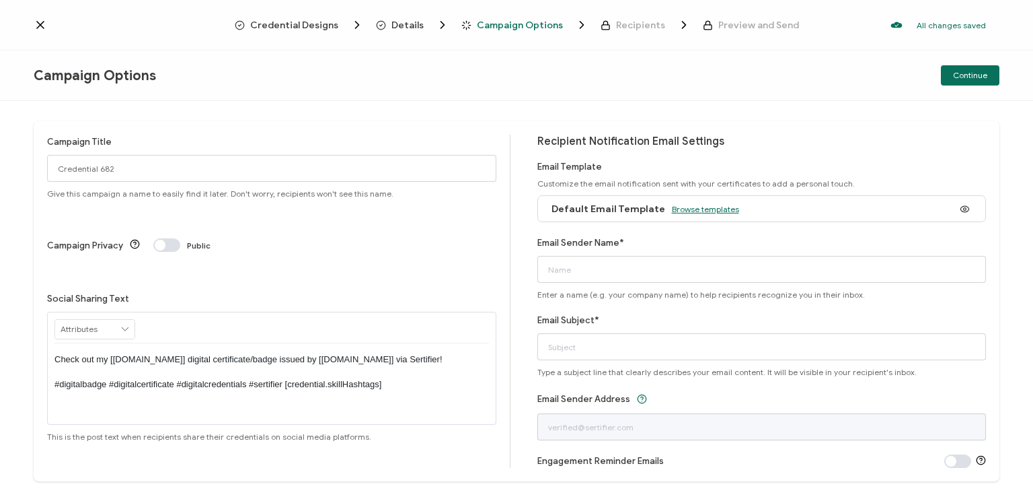
click at [694, 205] on span "Browse templates" at bounding box center [705, 209] width 67 height 10
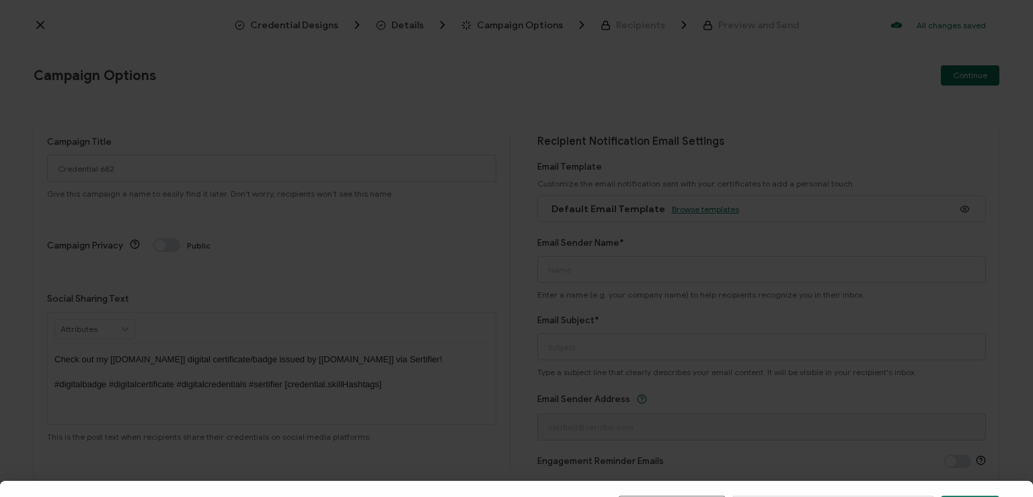
scroll to position [209, 0]
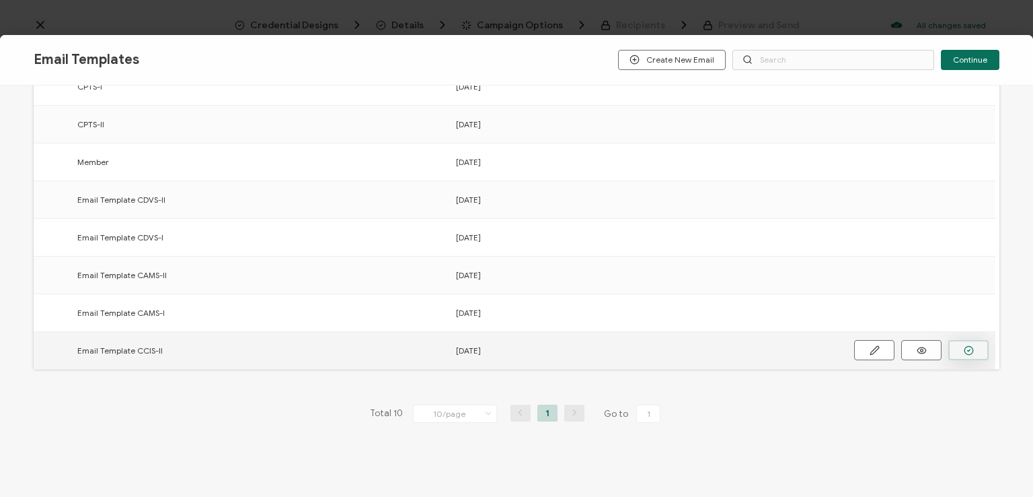
click at [965, 348] on circle "button" at bounding box center [969, 350] width 9 height 9
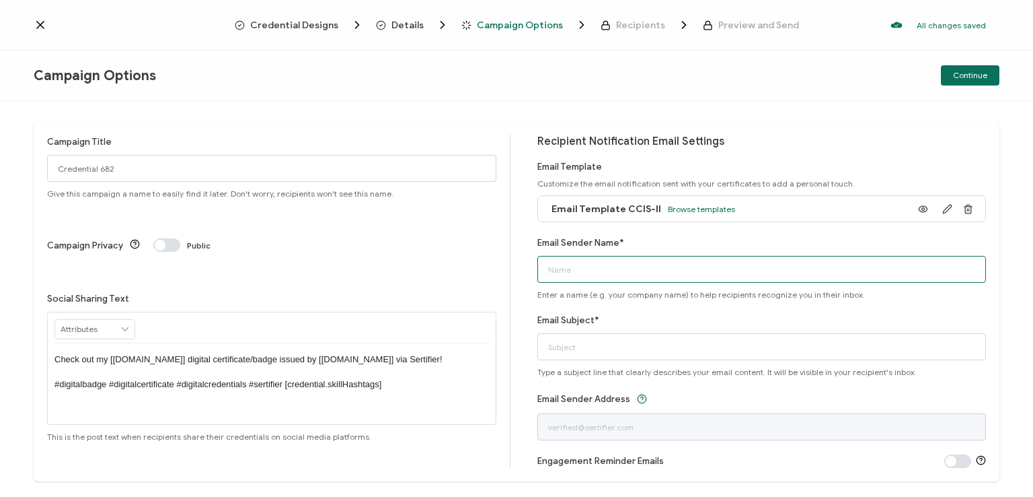
click at [676, 268] on input "Email Sender Name*" at bounding box center [762, 269] width 449 height 27
type input "National Anger Management Association"
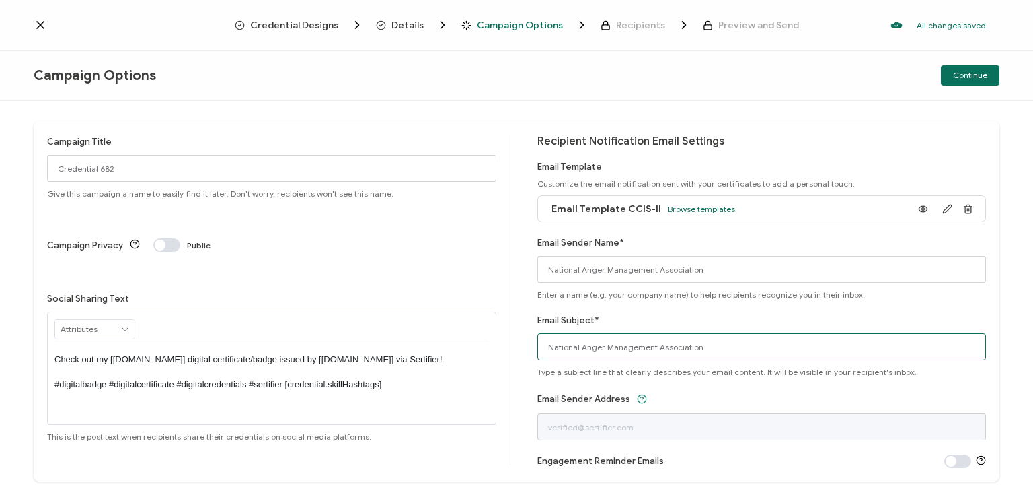
drag, startPoint x: 697, startPoint y: 346, endPoint x: 496, endPoint y: 381, distance: 204.2
click at [496, 381] on div "Campaign Title Credential 682 Give this campaign a name to easily find it later…" at bounding box center [517, 301] width 966 height 360
type input "CCIS-II digital certificate"
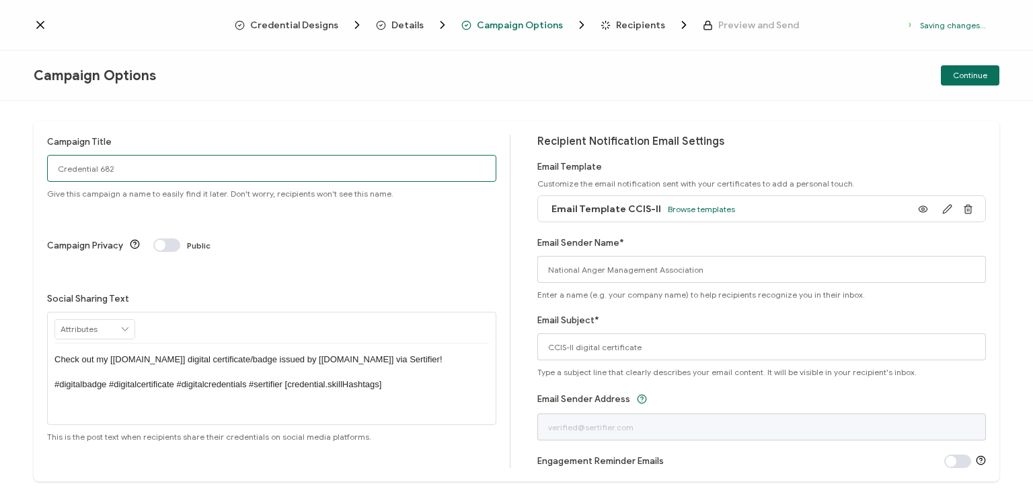
drag, startPoint x: 123, startPoint y: 168, endPoint x: 3, endPoint y: 174, distance: 119.9
click at [3, 174] on div "Campaign Title Credential 682 Give this campaign a name to easily find it later…" at bounding box center [516, 299] width 1033 height 396
type input "CCIS-II HCA 10 - [DATE]"
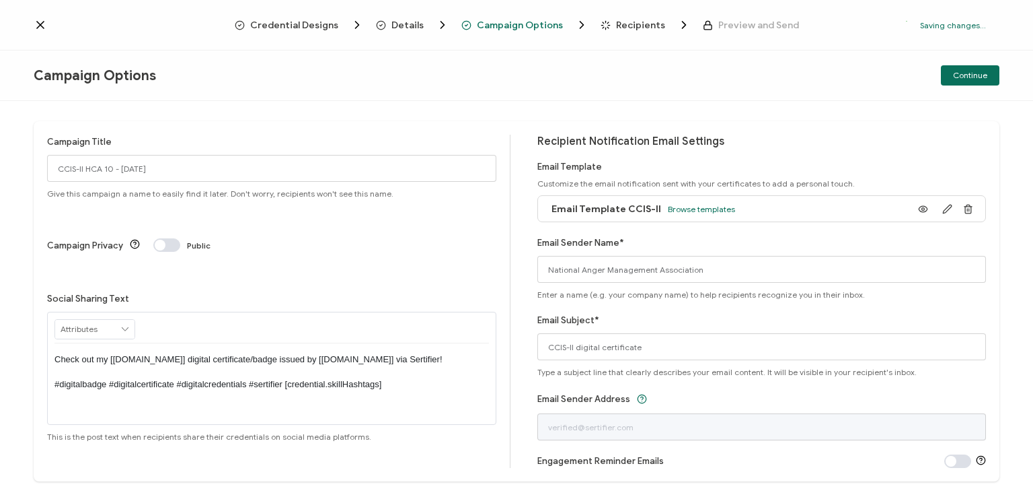
click at [267, 353] on p "Check out my [[DOMAIN_NAME]] digital certificate/badge issued by [[DOMAIN_NAME]…" at bounding box center [271, 371] width 435 height 37
click at [264, 312] on div "RECIPIENT Recipient Name Recipient E-Mail CREDENTIAL Credential ID Issue Date C…" at bounding box center [271, 327] width 435 height 31
click at [963, 75] on span "Continue" at bounding box center [970, 75] width 34 height 8
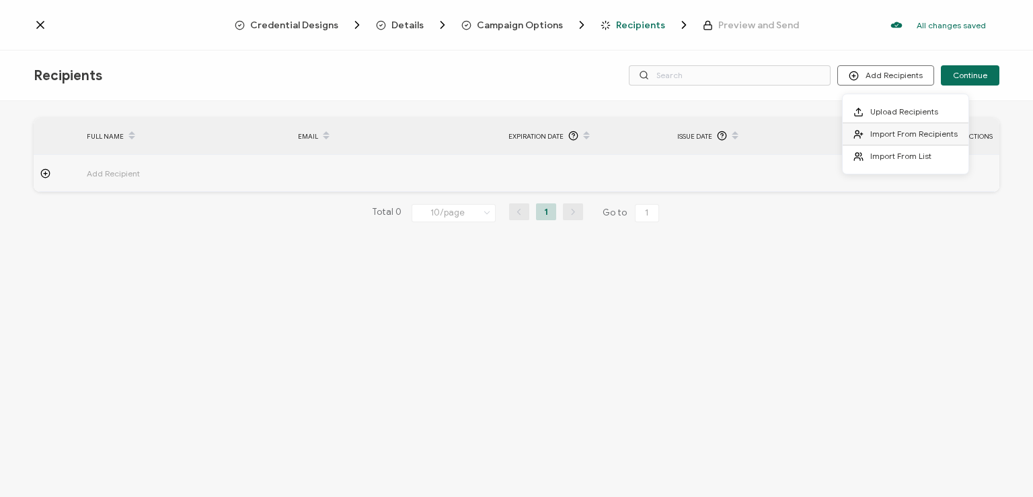
click at [883, 135] on span "Import From Recipients" at bounding box center [914, 134] width 87 height 10
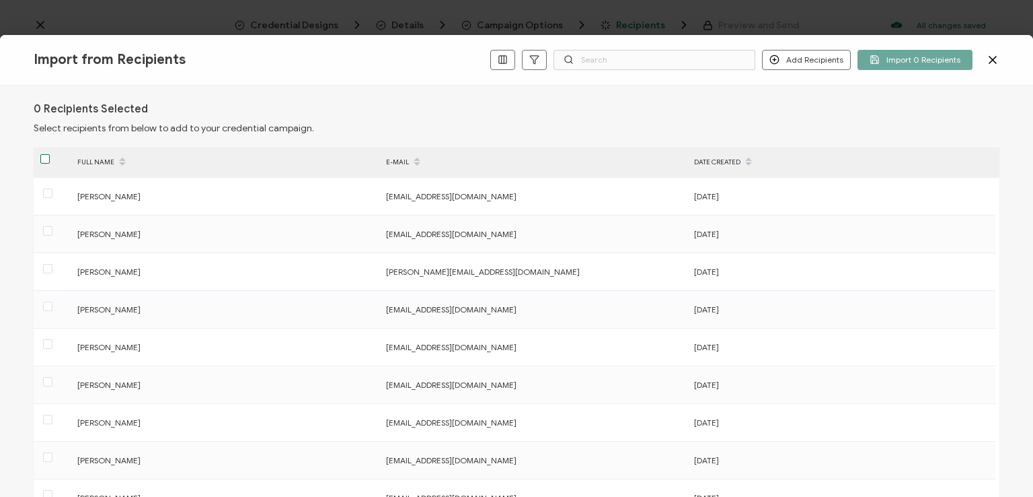
click at [43, 158] on span at bounding box center [44, 158] width 9 height 9
click at [50, 154] on input "checkbox" at bounding box center [50, 154] width 0 height 0
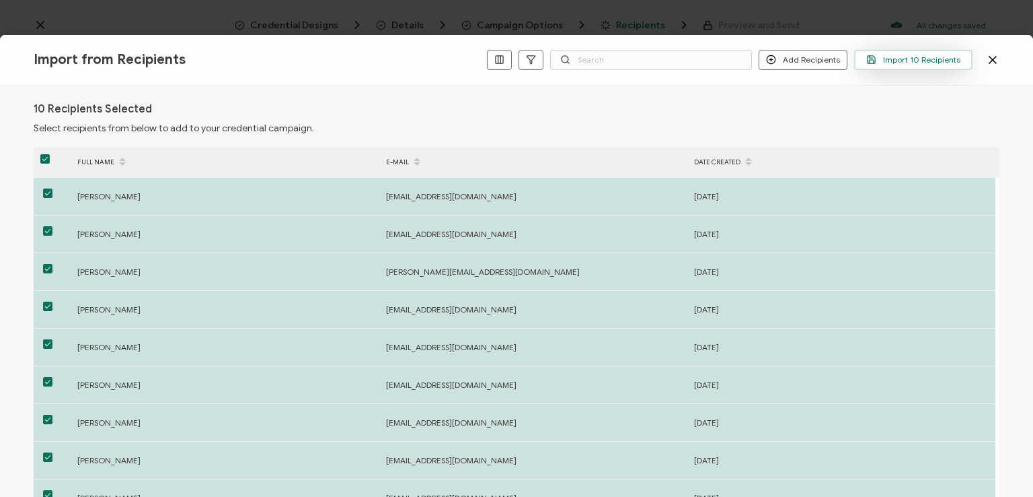
click at [915, 59] on span "Import 10 Recipients" at bounding box center [914, 59] width 94 height 10
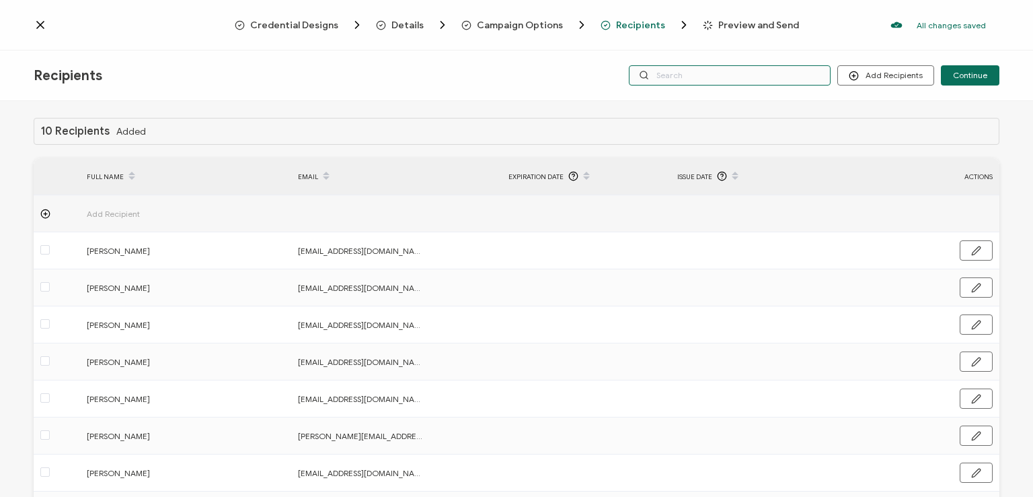
click at [712, 72] on input "text" at bounding box center [730, 75] width 202 height 20
click at [708, 51] on div "Recipients Add Recipients Continue" at bounding box center [516, 75] width 1033 height 50
click at [710, 73] on input "text" at bounding box center [730, 75] width 202 height 20
click at [706, 103] on div "10 Recipients Added FULL NAME EMAIL Expiration Date Issue Date ACTIONS Add Reci…" at bounding box center [516, 300] width 1033 height 399
click at [697, 77] on input "text" at bounding box center [730, 75] width 202 height 20
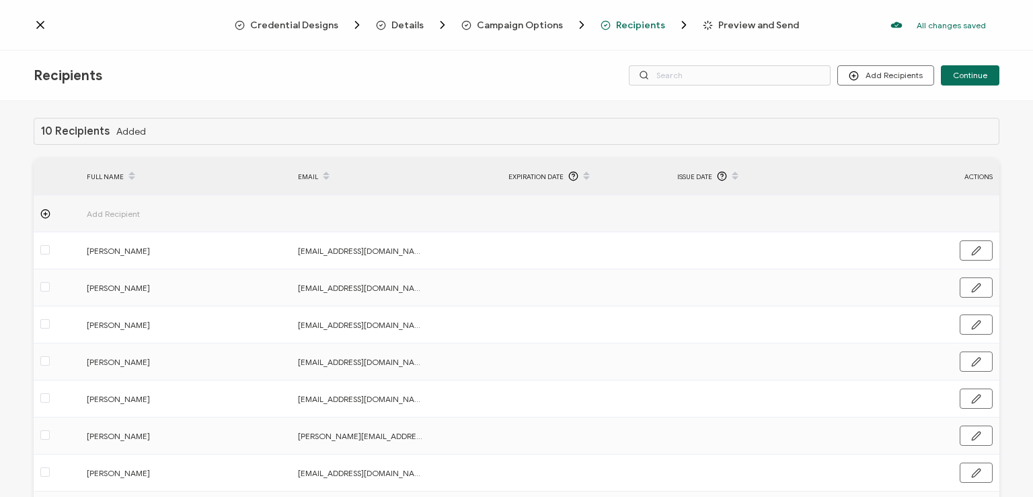
click at [704, 49] on div "Credential Designs Details Campaign Options Recipients Preview and Send All cha…" at bounding box center [516, 25] width 1033 height 50
click at [966, 72] on span "Continue" at bounding box center [970, 75] width 34 height 8
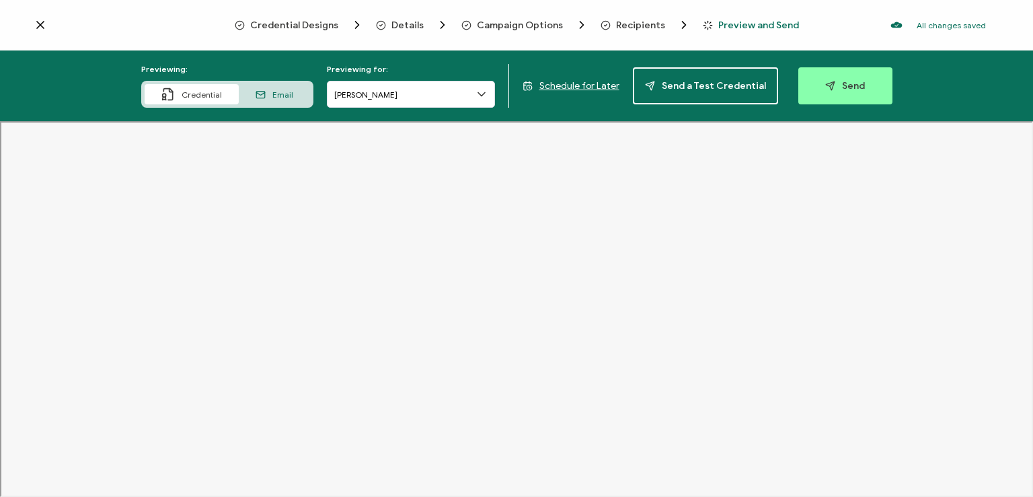
click at [861, 29] on div "All changes saved We save your content automatically as you keep working. Chang…" at bounding box center [899, 24] width 201 height 27
click at [846, 78] on button "Send" at bounding box center [846, 85] width 94 height 37
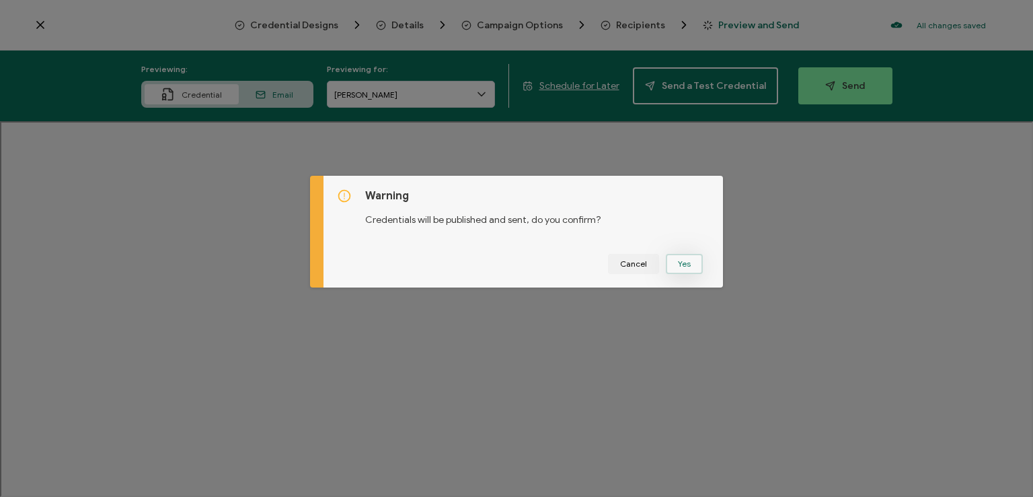
click at [682, 259] on button "Yes" at bounding box center [684, 264] width 37 height 20
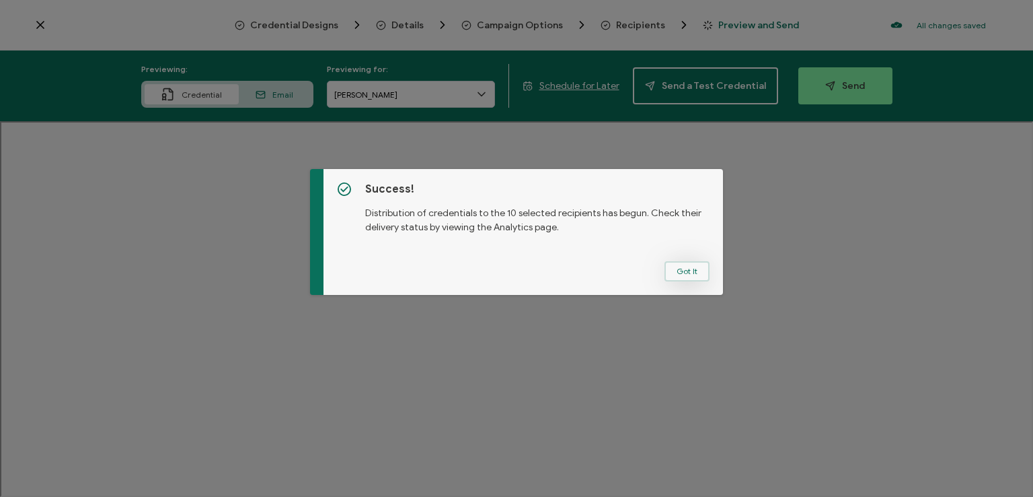
click at [688, 262] on button "Got It" at bounding box center [687, 271] width 45 height 20
